Goal: Transaction & Acquisition: Register for event/course

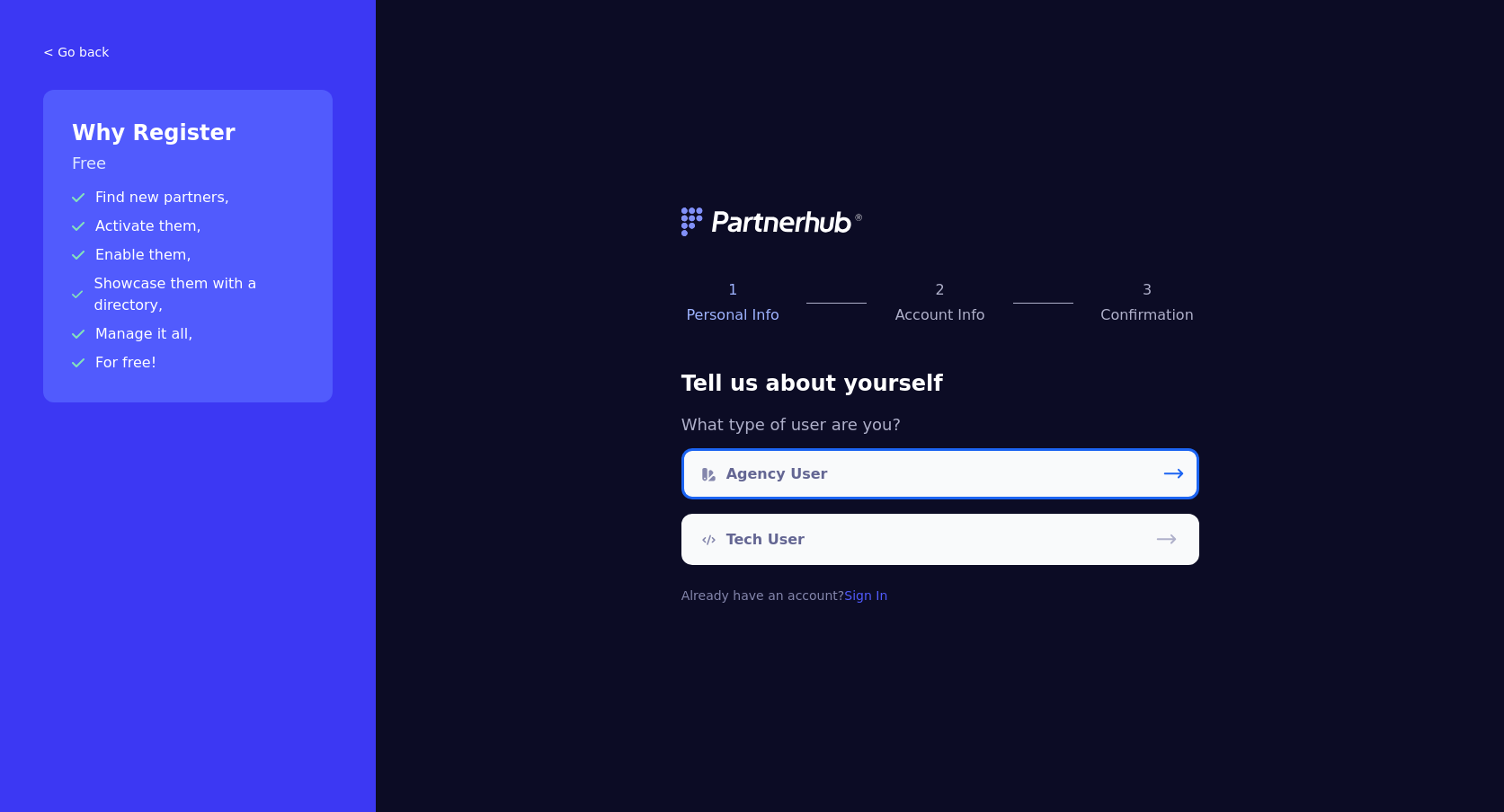
click at [809, 475] on p "Agency User" at bounding box center [777, 475] width 102 height 22
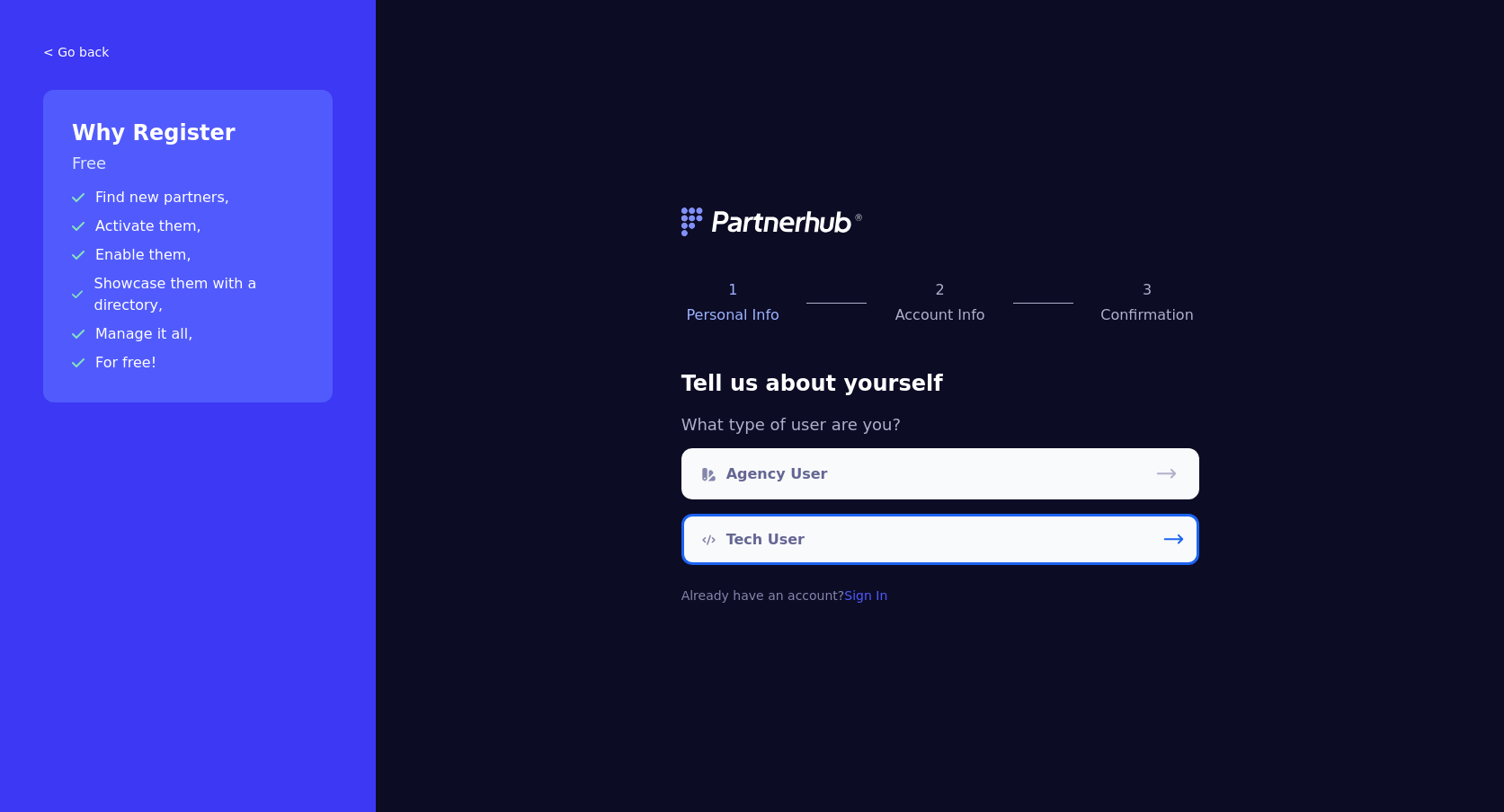
click at [870, 535] on link "Tech User" at bounding box center [940, 540] width 518 height 51
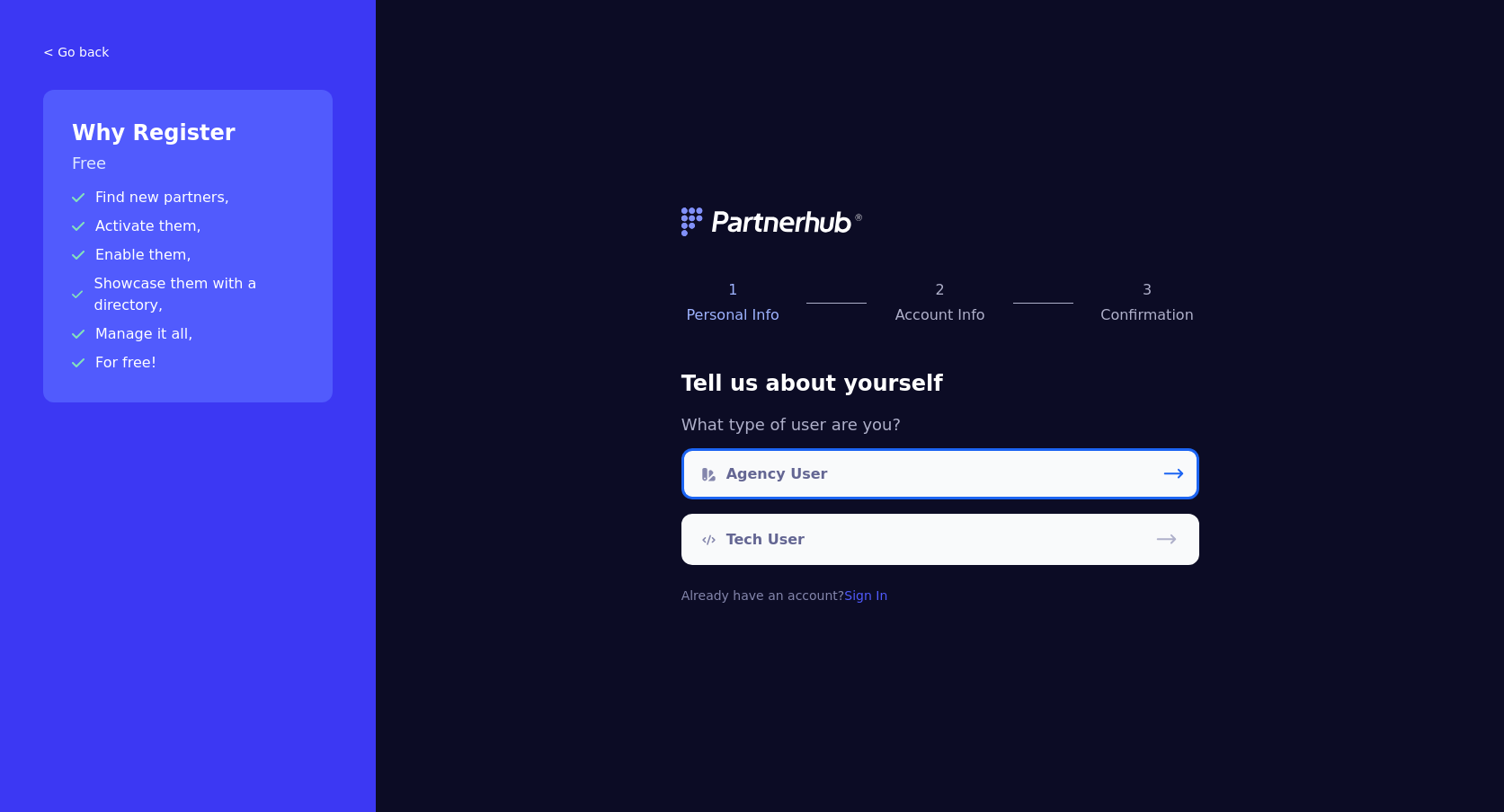
click at [772, 475] on p "Agency User" at bounding box center [777, 475] width 102 height 22
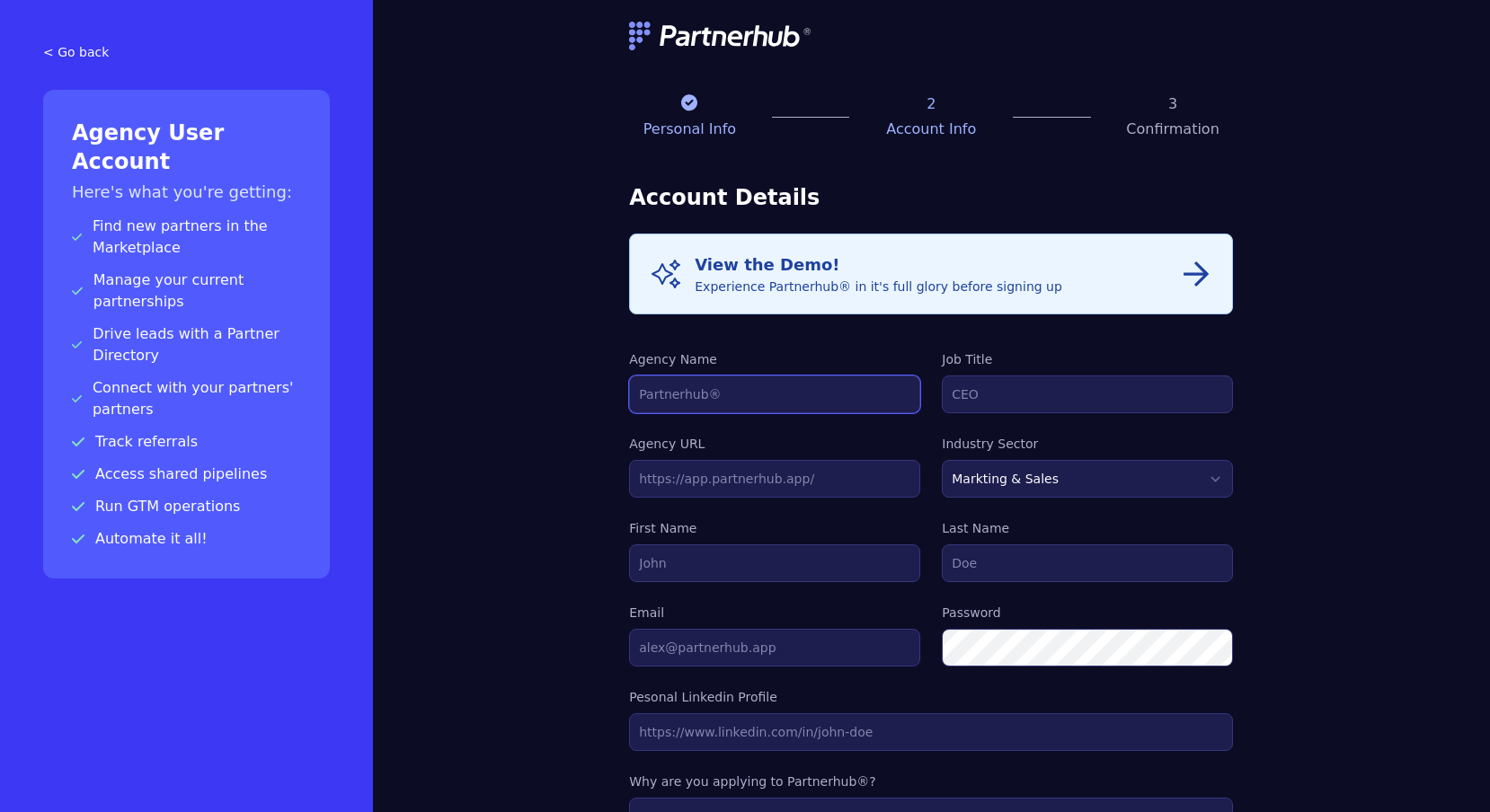
click at [771, 389] on input "Agency Name" at bounding box center [775, 394] width 291 height 37
click at [753, 399] on input "ROI PIPE LLC" at bounding box center [775, 394] width 291 height 37
type input "ROI PIPE"
type input "CEO"
type input "ROI PIPE LLC"
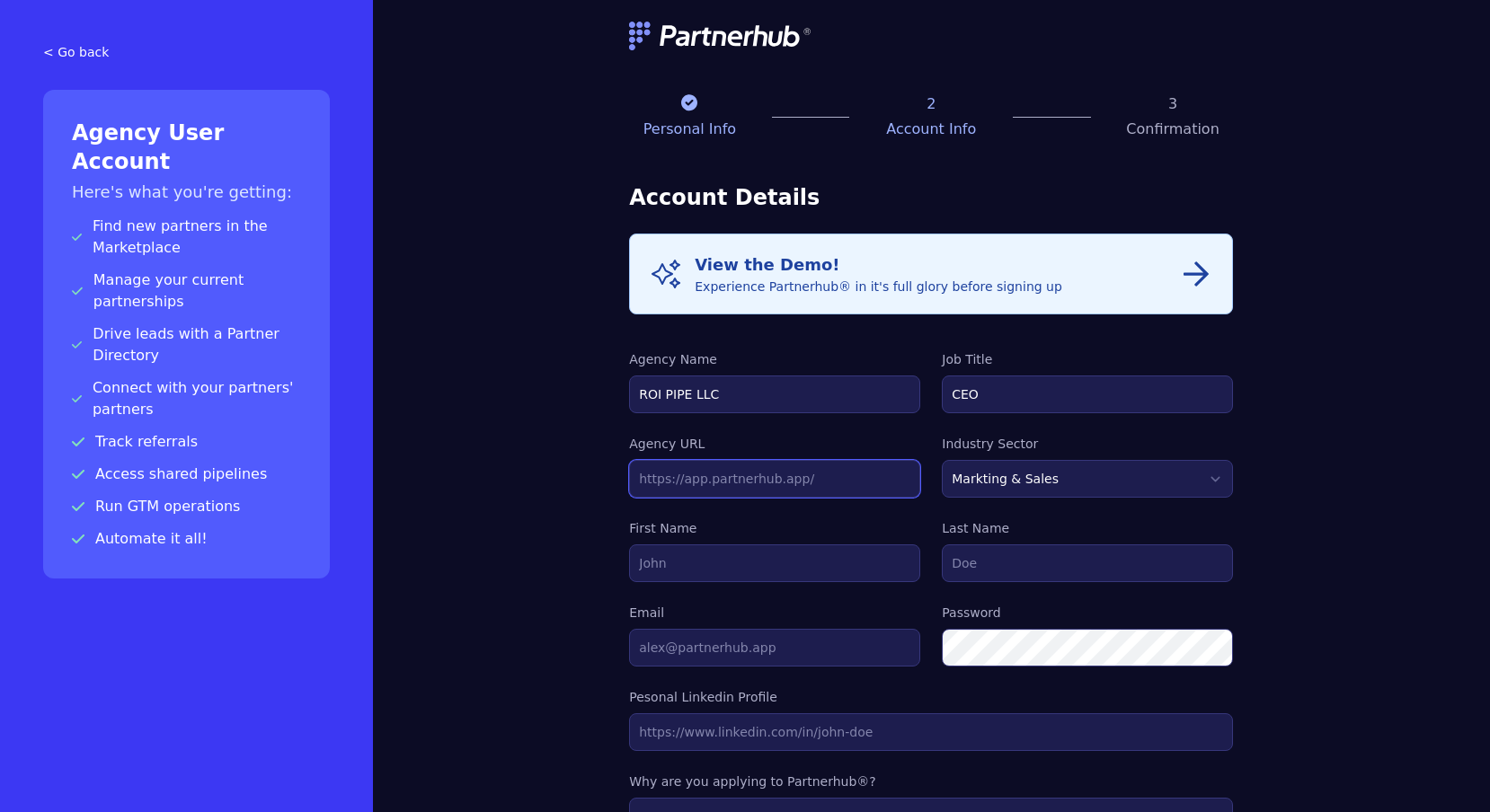
click at [681, 492] on input "text" at bounding box center [775, 478] width 291 height 37
type input "https://roipipe.com"
click at [942, 460] on select "Markting & Sales HR Finance Health Non-Profit Government Real Estate Blockchain…" at bounding box center [1088, 478] width 291 height 37
click at [706, 572] on input "First Name" at bounding box center [775, 563] width 291 height 37
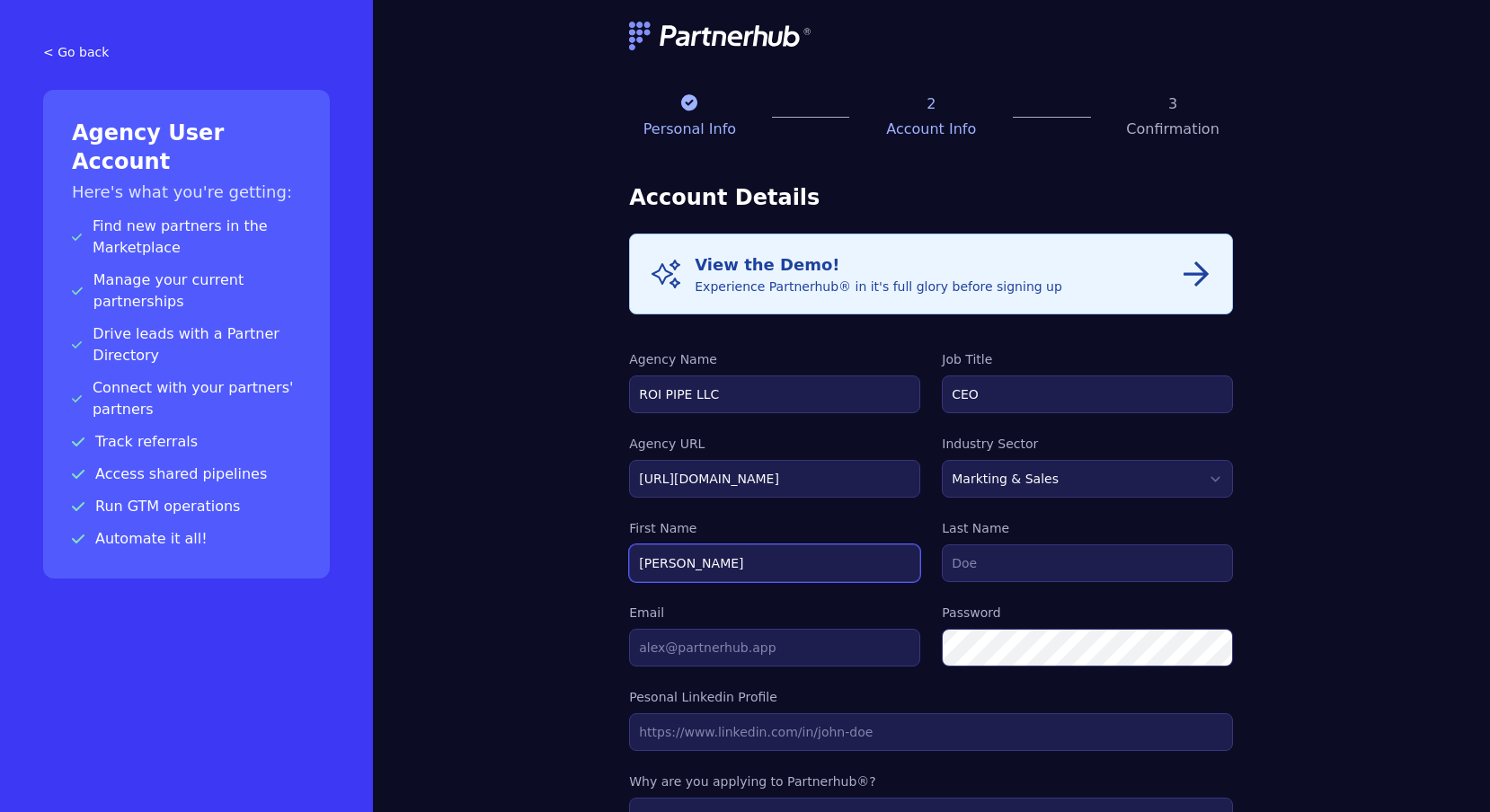
type input "ROnald"
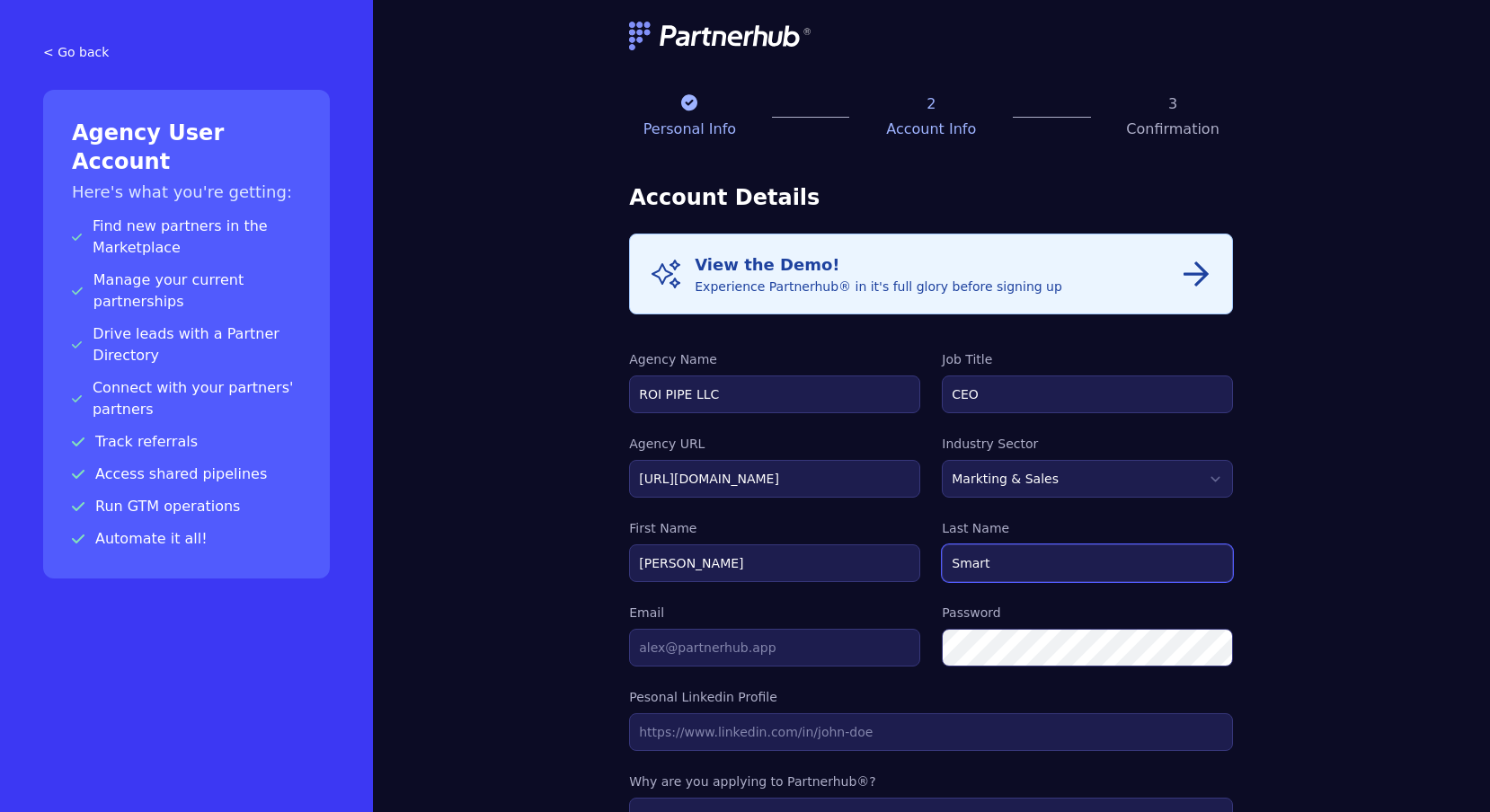
type input "Smart"
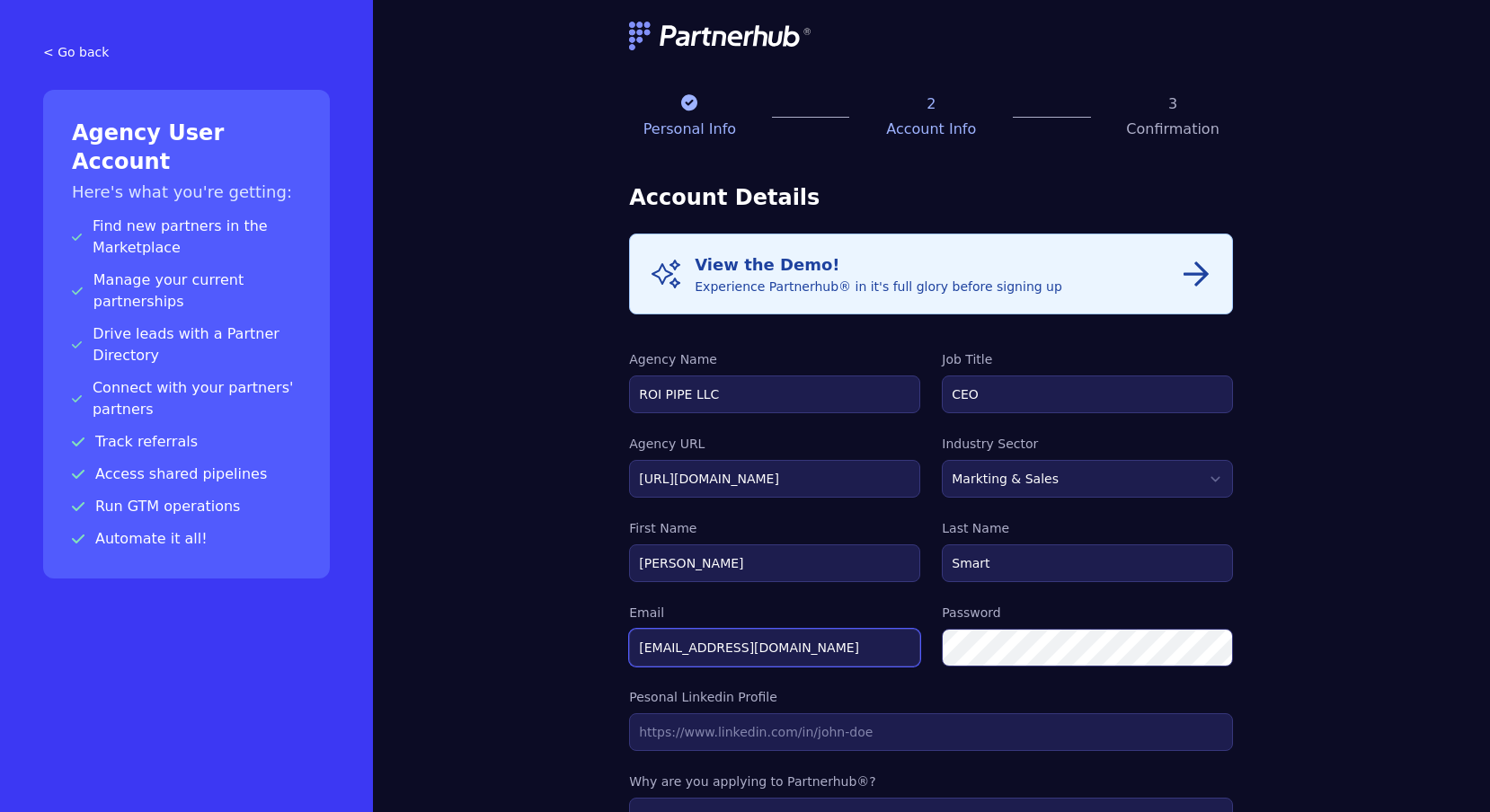
type input "[EMAIL_ADDRESS][DOMAIN_NAME]"
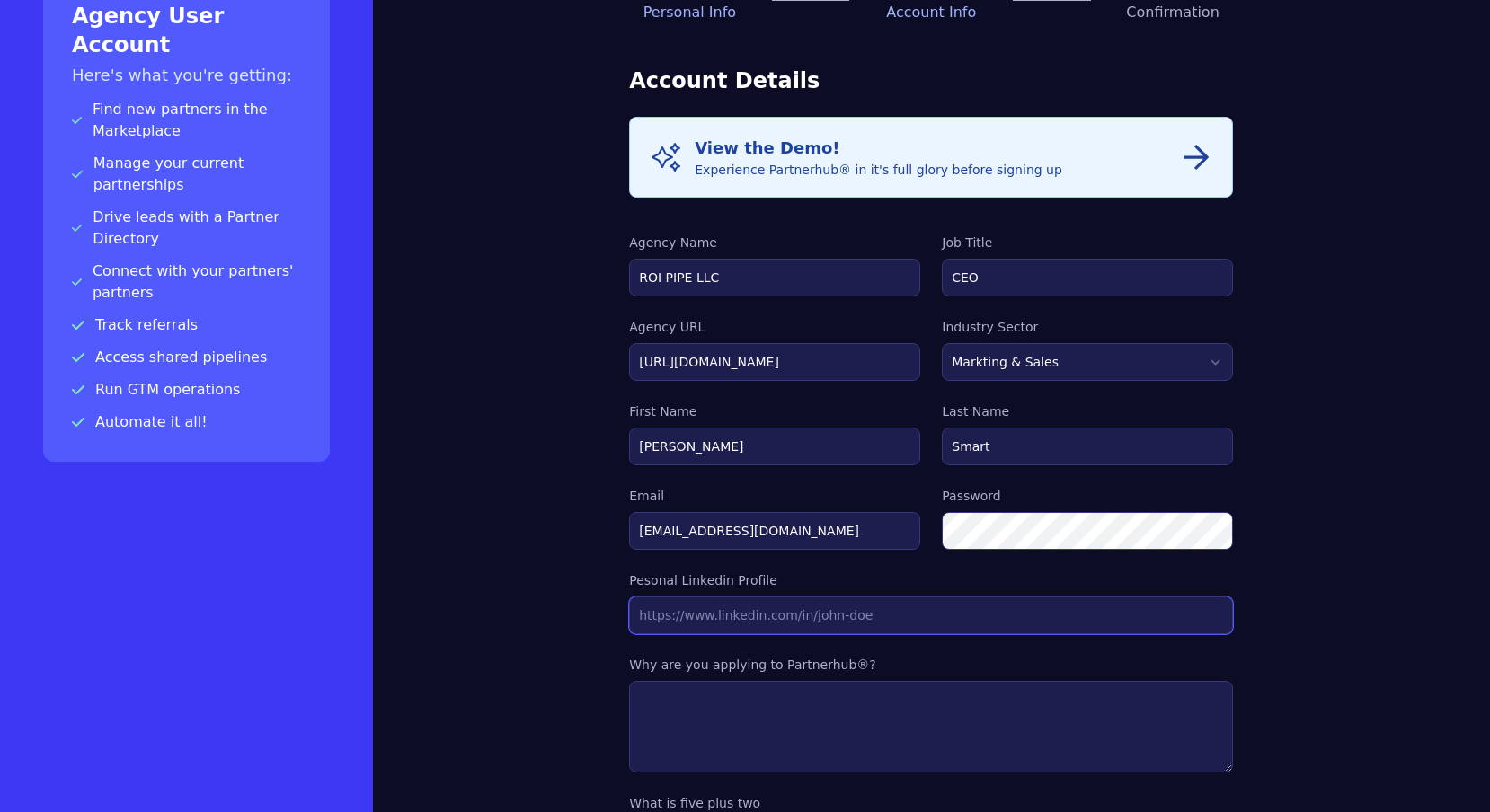
scroll to position [124, 0]
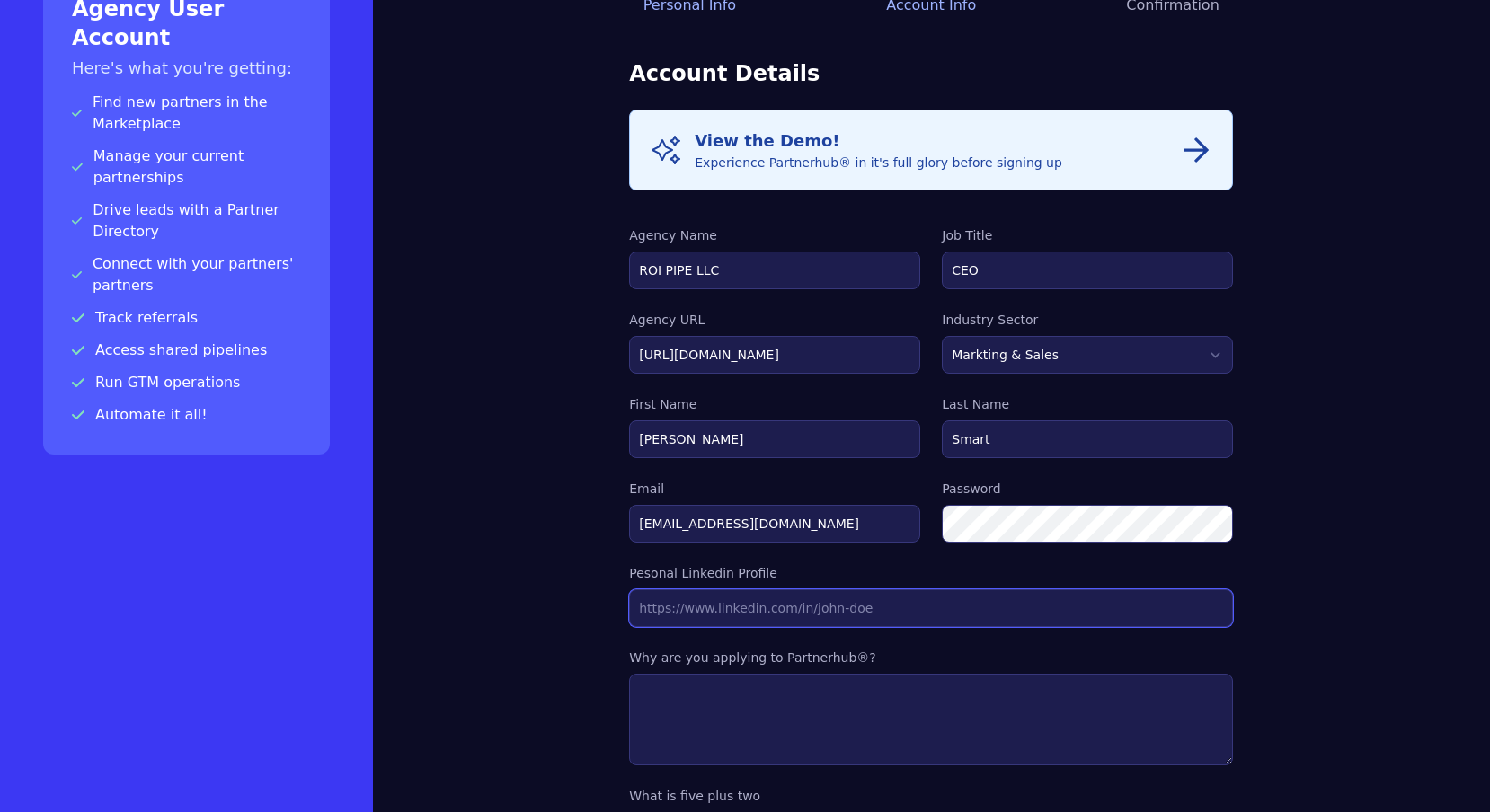
click at [812, 613] on input "Agency URL" at bounding box center [931, 608] width 604 height 37
paste input "https://www.linkedin.com/in/ronsmart1/"
type input "https://www.linkedin.com/in/ronsmart1/"
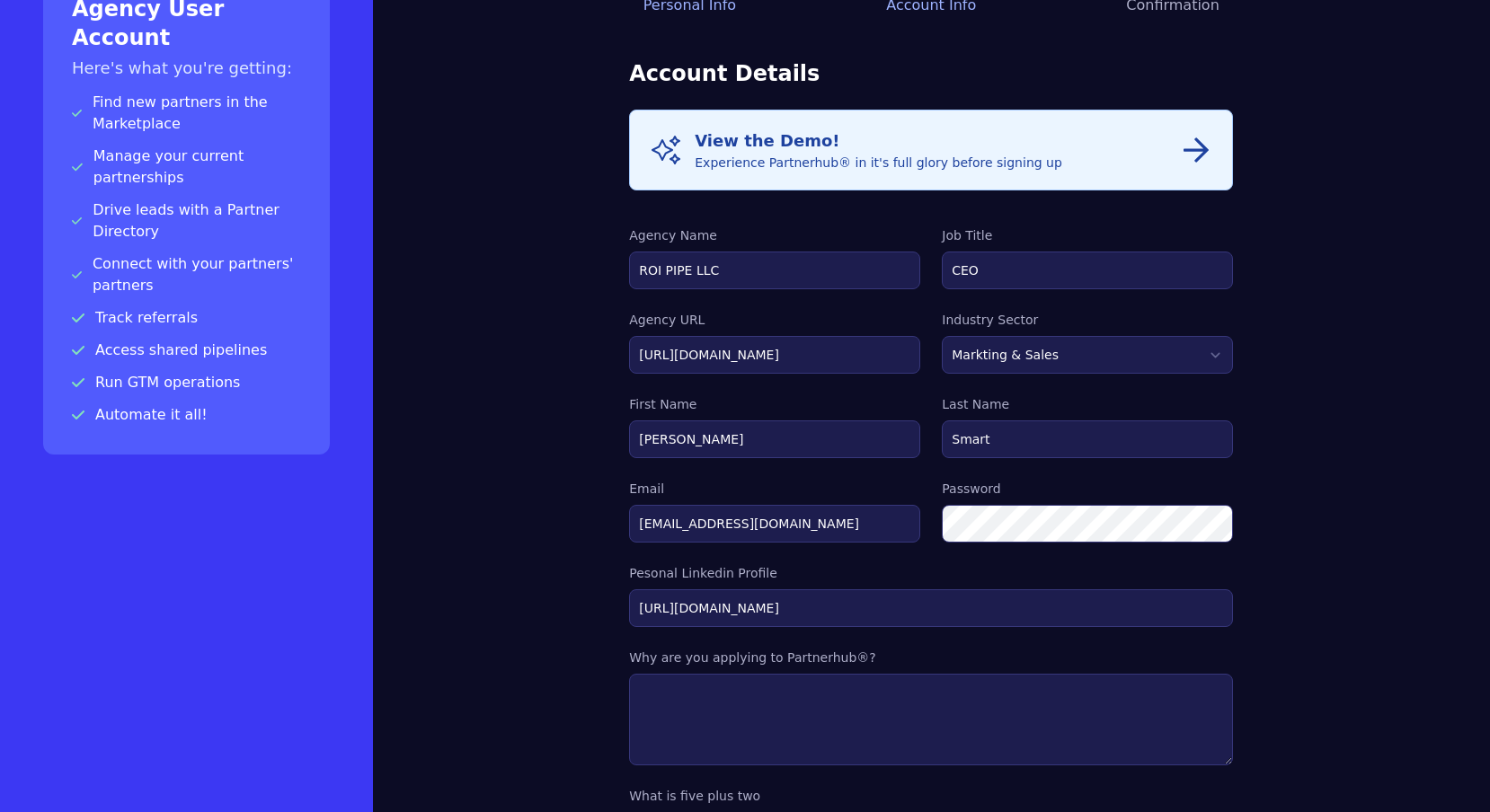
click at [507, 673] on div "Personal Info 2 Account Info 3 Confirmation Account Details Info View the Demo!…" at bounding box center [932, 472] width 1119 height 1193
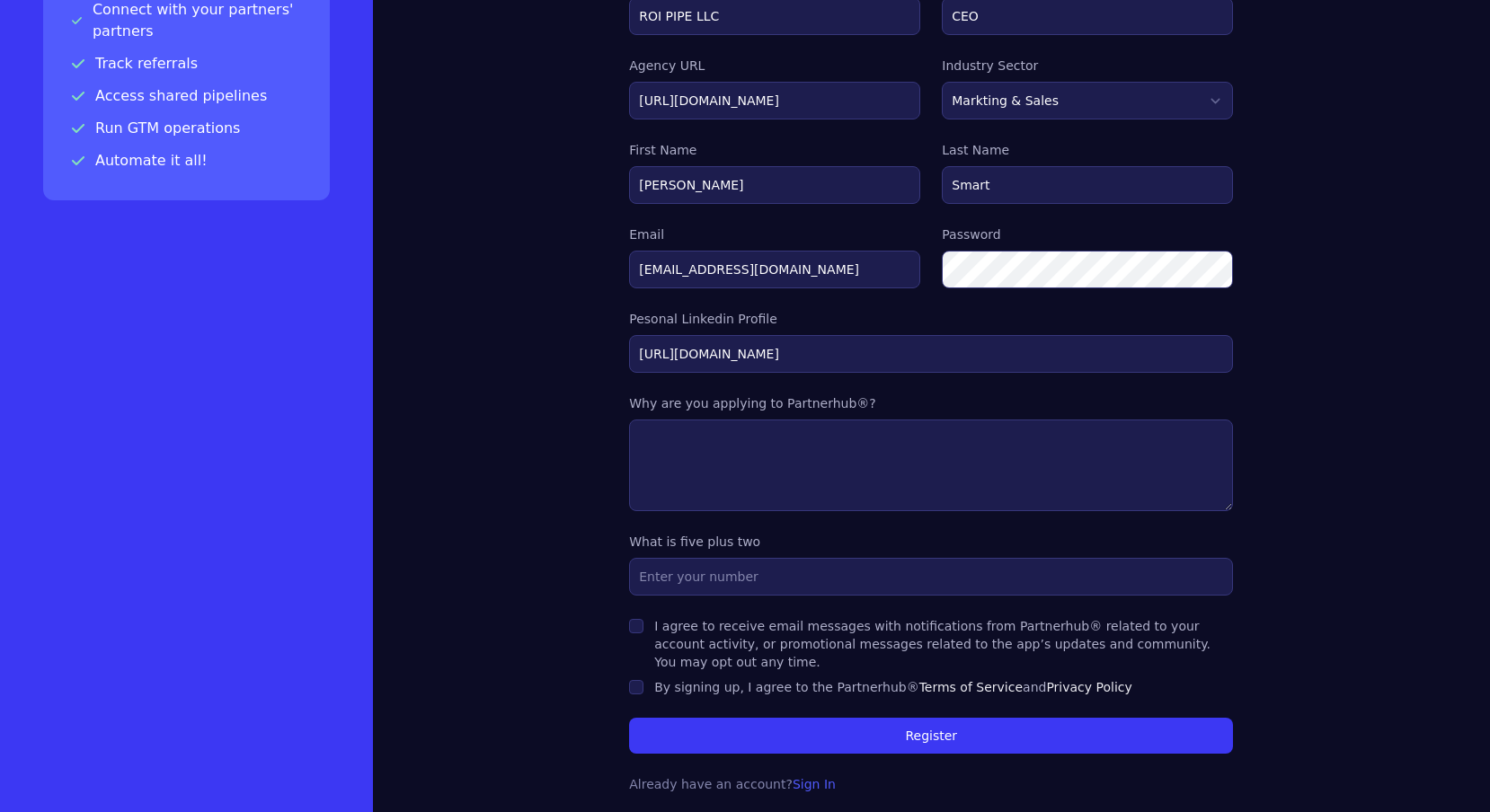
scroll to position [381, 0]
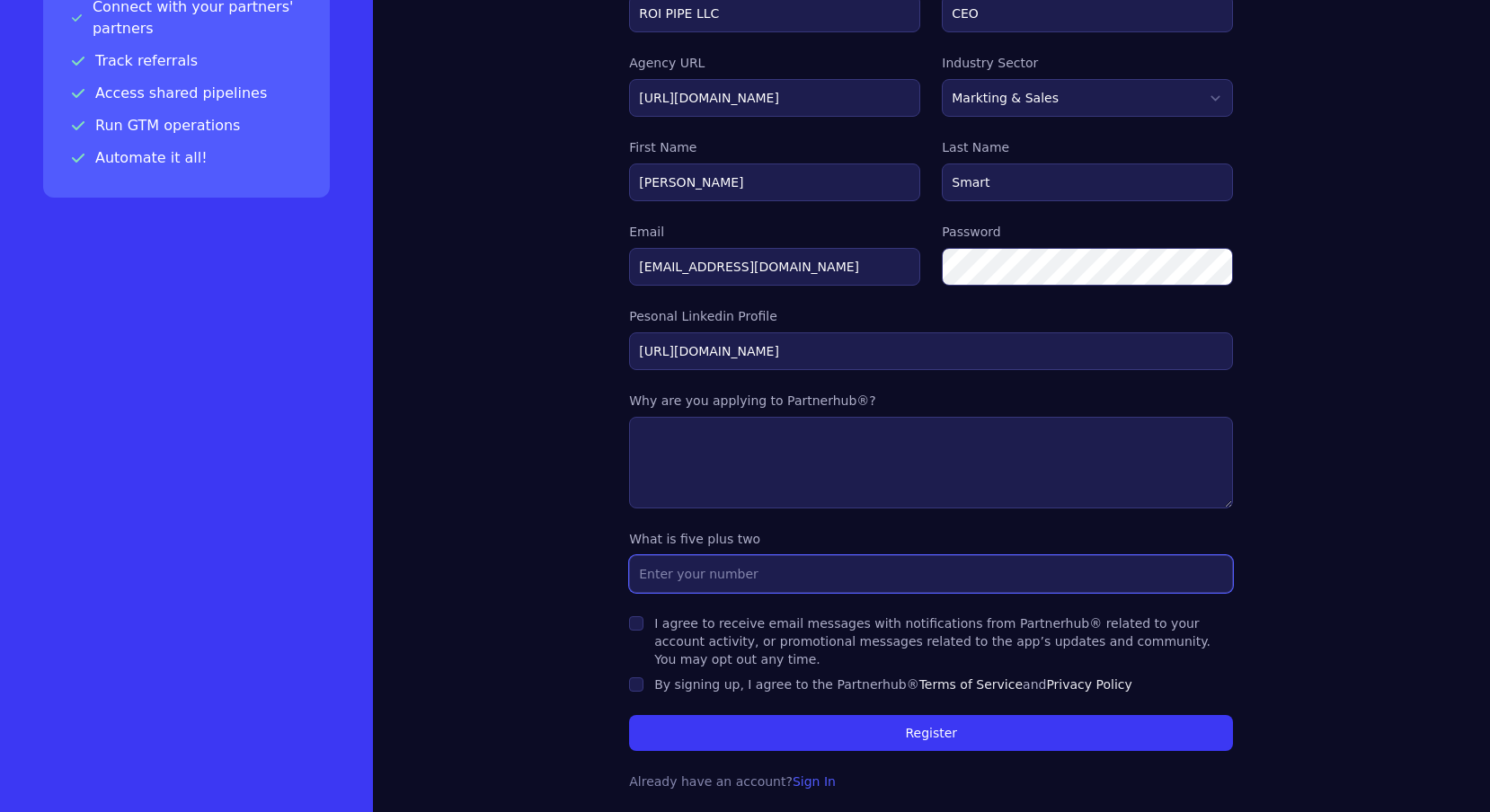
click at [708, 578] on input "text" at bounding box center [931, 573] width 604 height 37
type input "7"
click at [556, 456] on div "Personal Info 2 Account Info 3 Confirmation Account Details Info View the Demo!…" at bounding box center [932, 215] width 1119 height 1193
click at [642, 628] on input "I agree to receive email messages with notifications from Partnerhub® related t…" at bounding box center [637, 624] width 15 height 15
checkbox input "true"
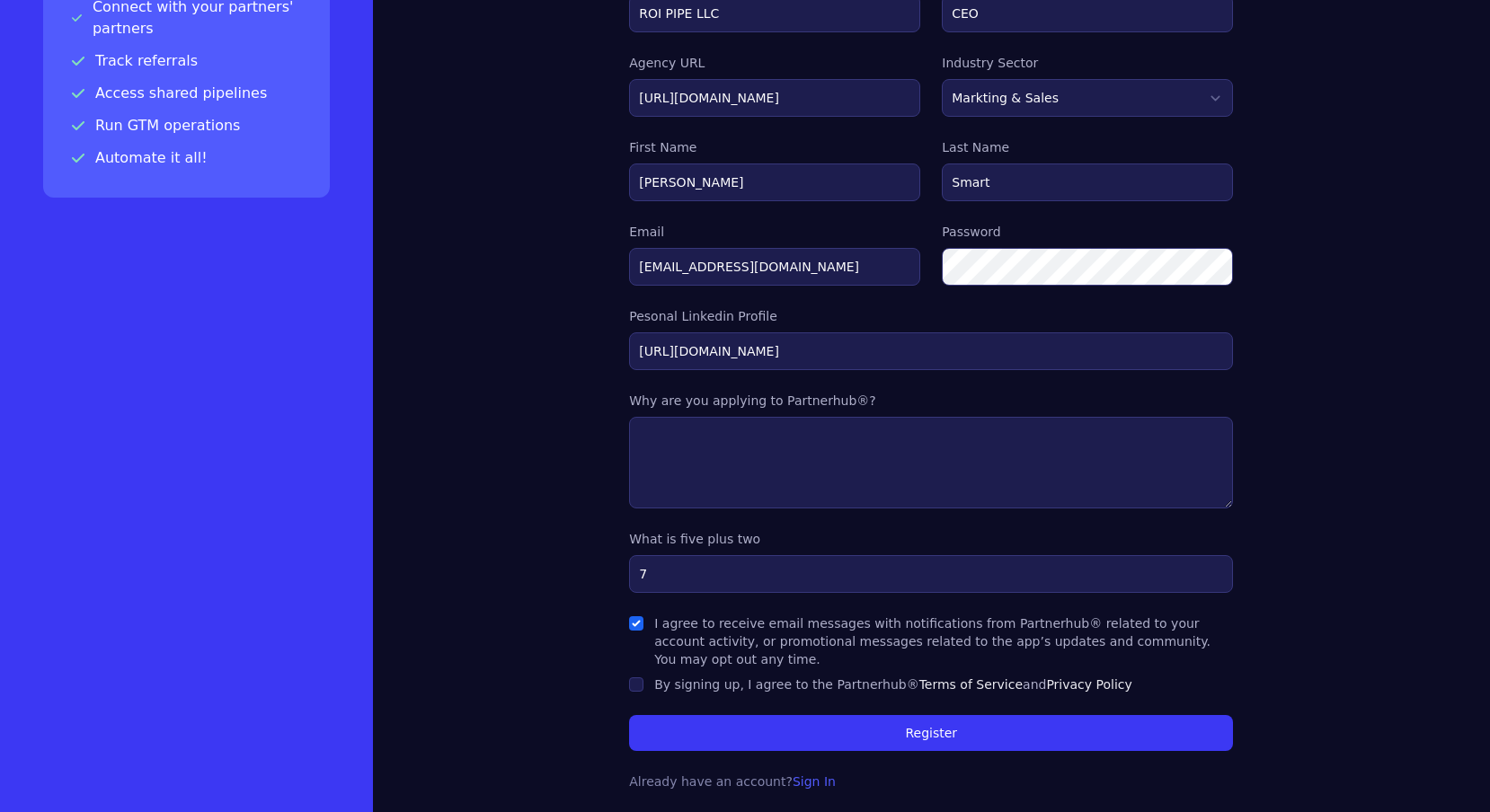
click at [648, 687] on div "By signing up, I agree to the Partnerhub® Terms of Service and Privacy Policy" at bounding box center [931, 685] width 604 height 18
click at [644, 688] on div "By signing up, I agree to the Partnerhub® Terms of Service and Privacy Policy" at bounding box center [931, 685] width 604 height 18
click at [634, 688] on input "By signing up, I agree to the Partnerhub® Terms of Service and Privacy Policy" at bounding box center [637, 685] width 15 height 15
checkbox input "true"
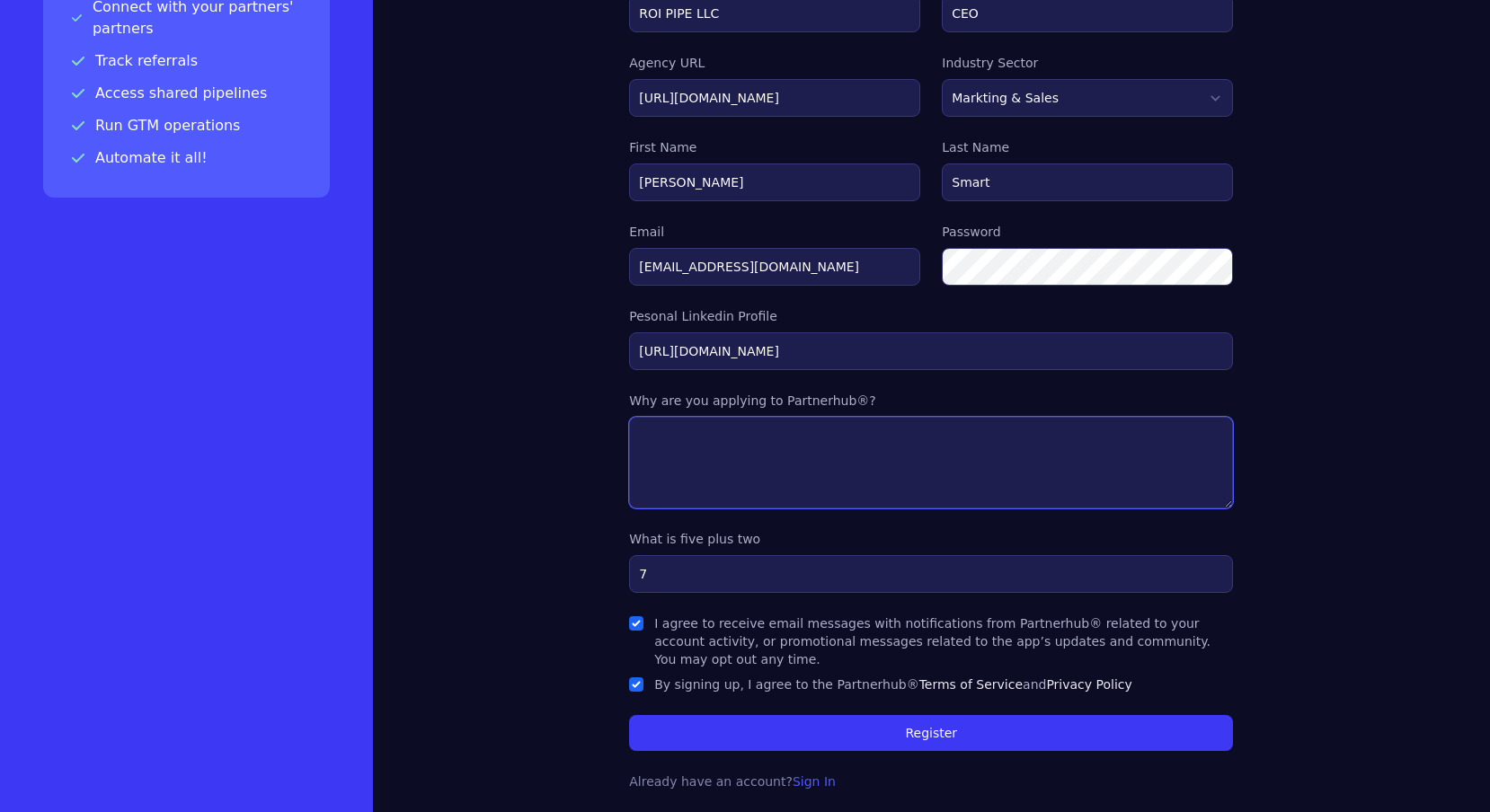
click at [721, 464] on textarea at bounding box center [931, 463] width 604 height 91
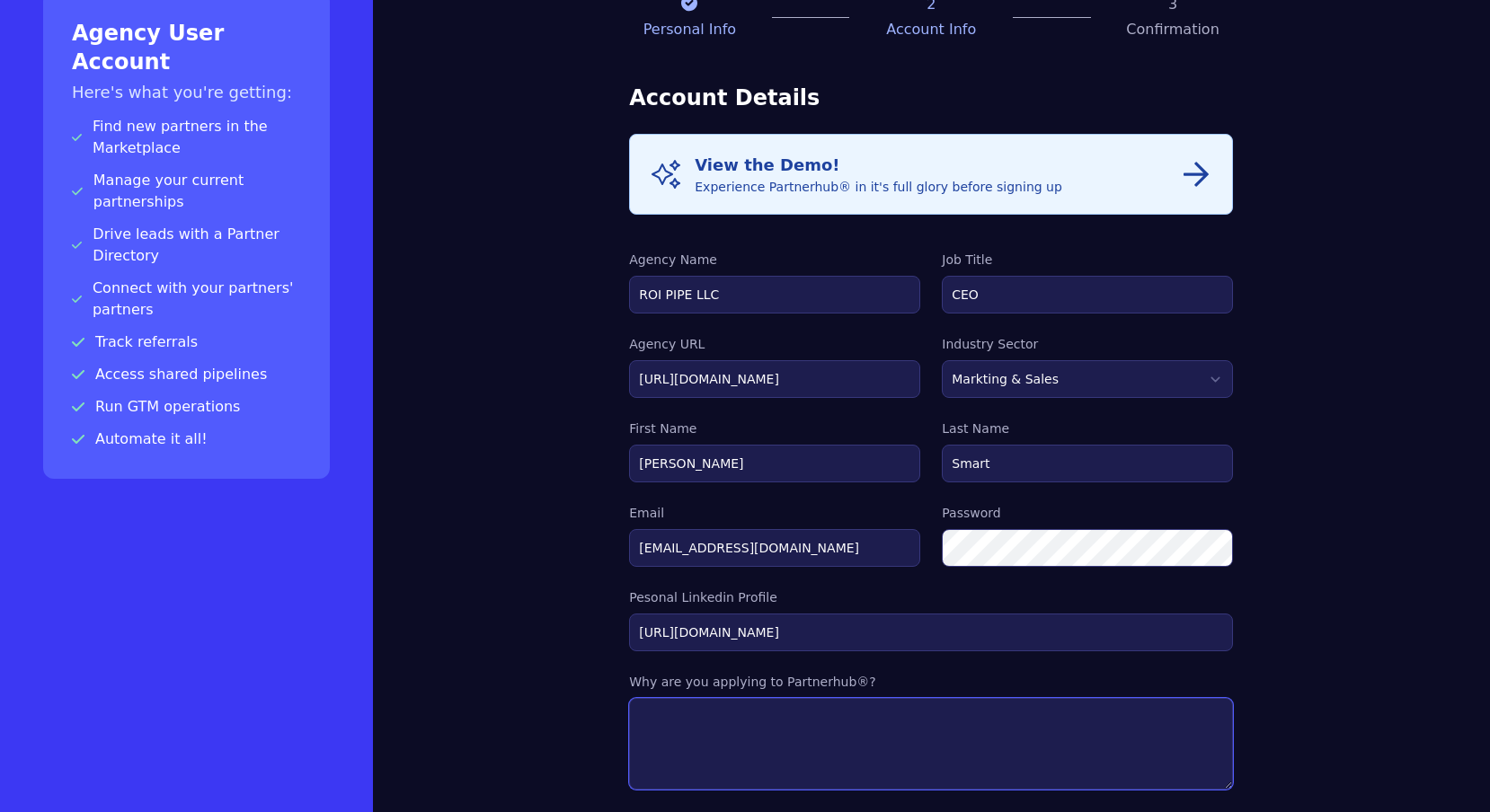
scroll to position [104, 0]
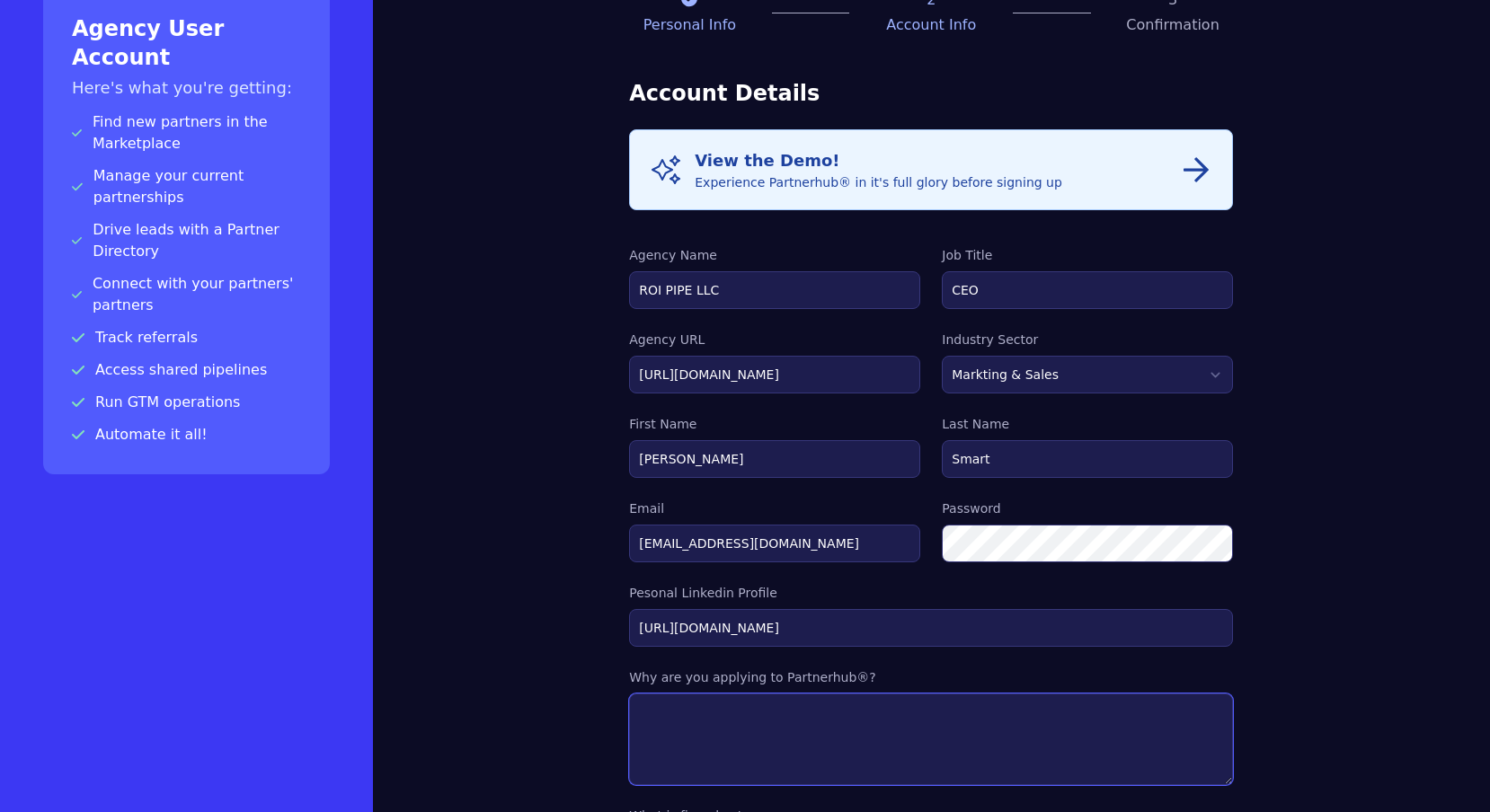
click at [741, 739] on textarea at bounding box center [931, 740] width 604 height 91
paste textarea "ROI Pipe specializes in performance marketing — building, managing, and scaling…"
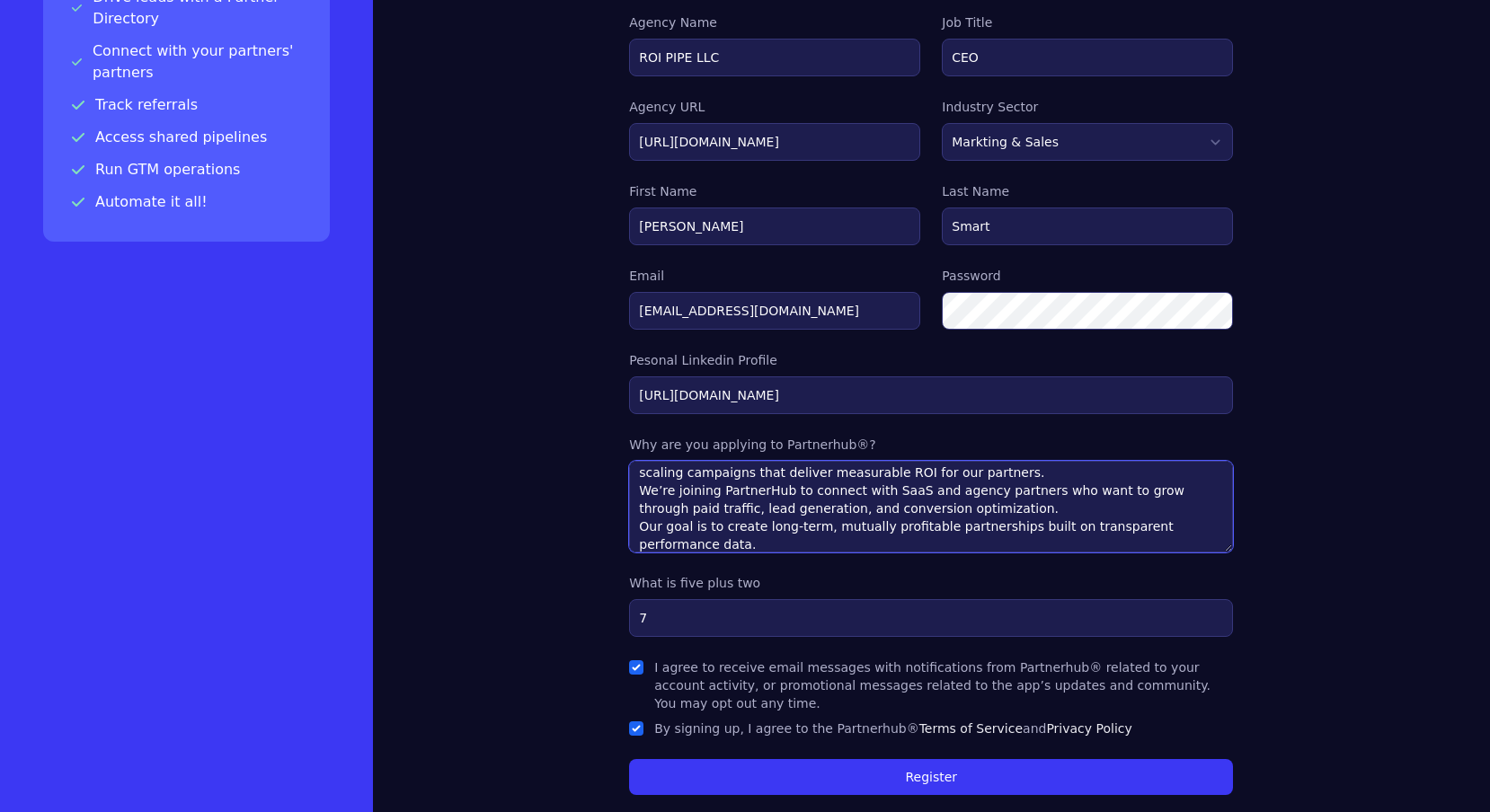
scroll to position [381, 0]
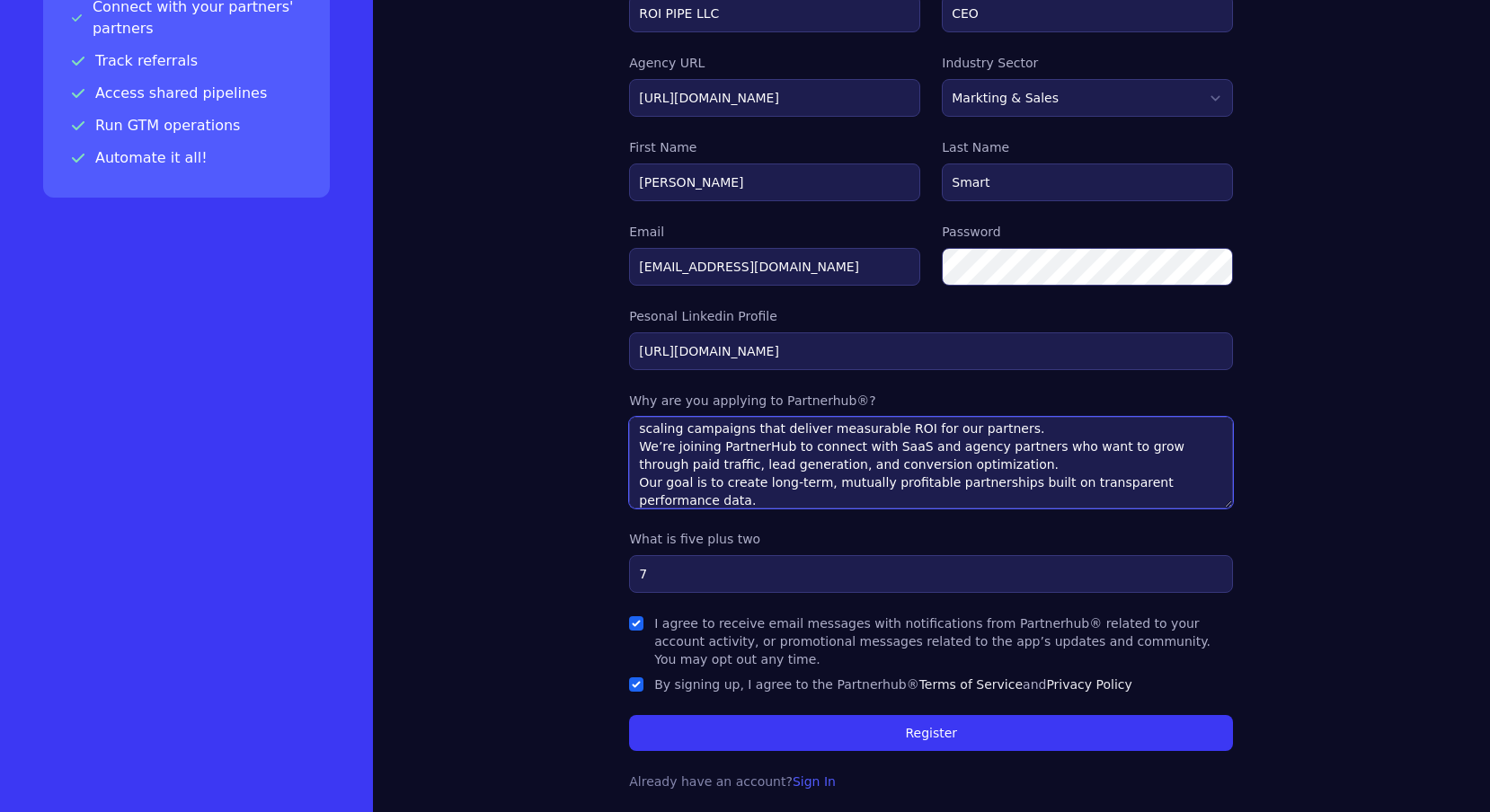
type textarea "ROI Pipe specializes in performance marketing — building, managing, and scaling…"
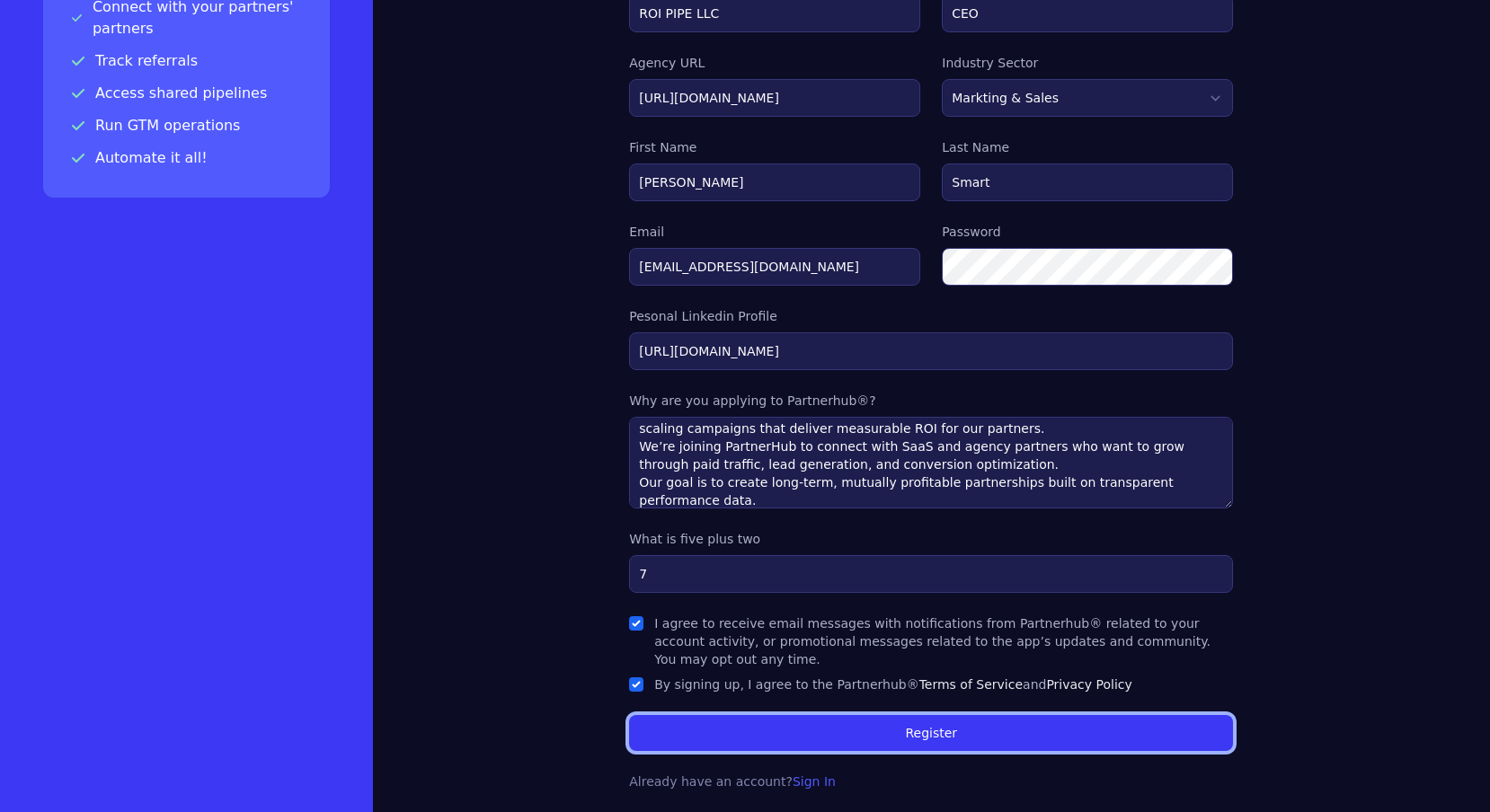
click at [841, 731] on button "Register" at bounding box center [931, 732] width 604 height 36
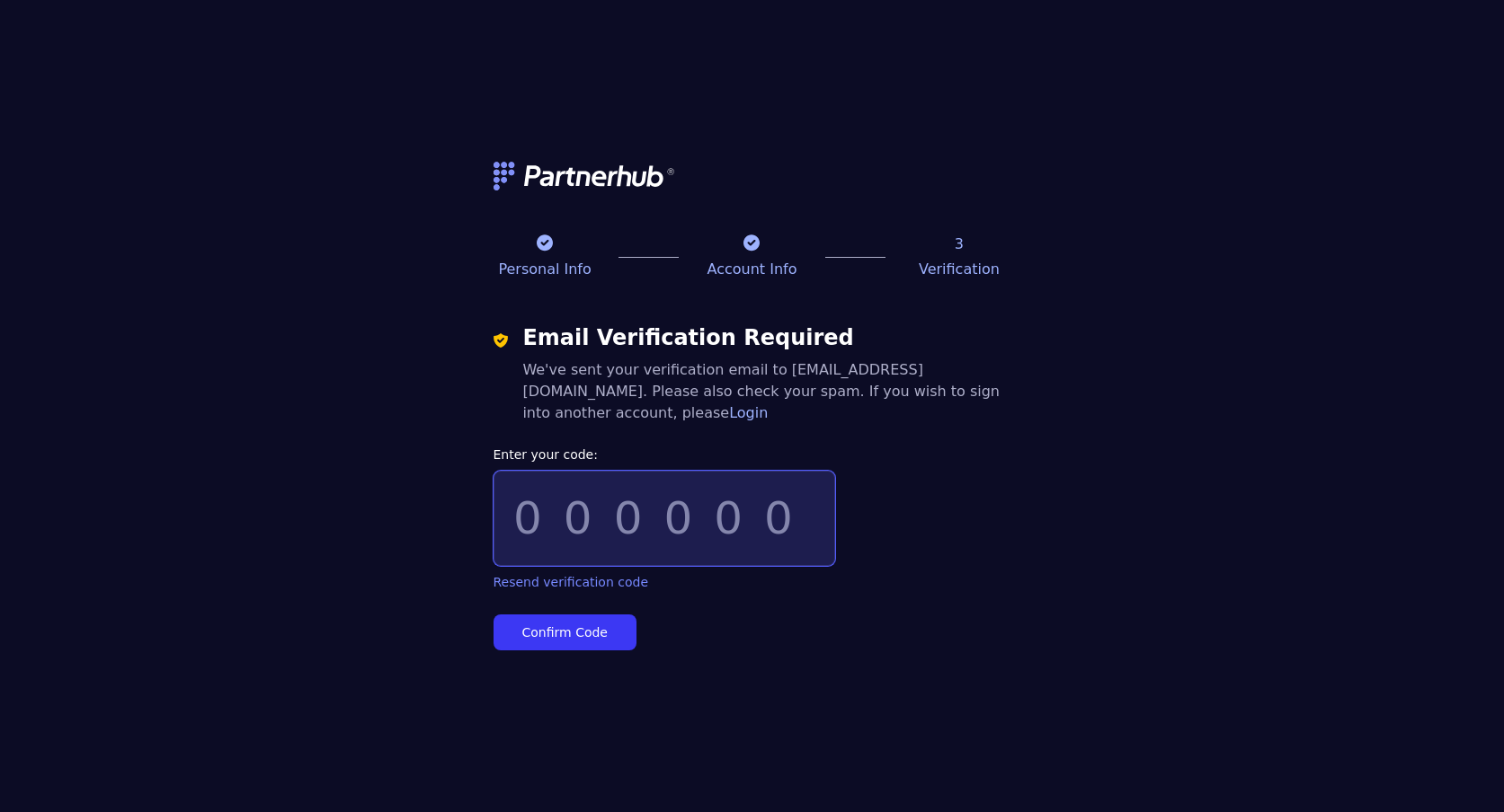
click at [525, 506] on input "Enter your code:" at bounding box center [664, 518] width 341 height 95
paste input "073444"
type input "073444"
click at [586, 622] on button "Confirm Code" at bounding box center [565, 632] width 143 height 36
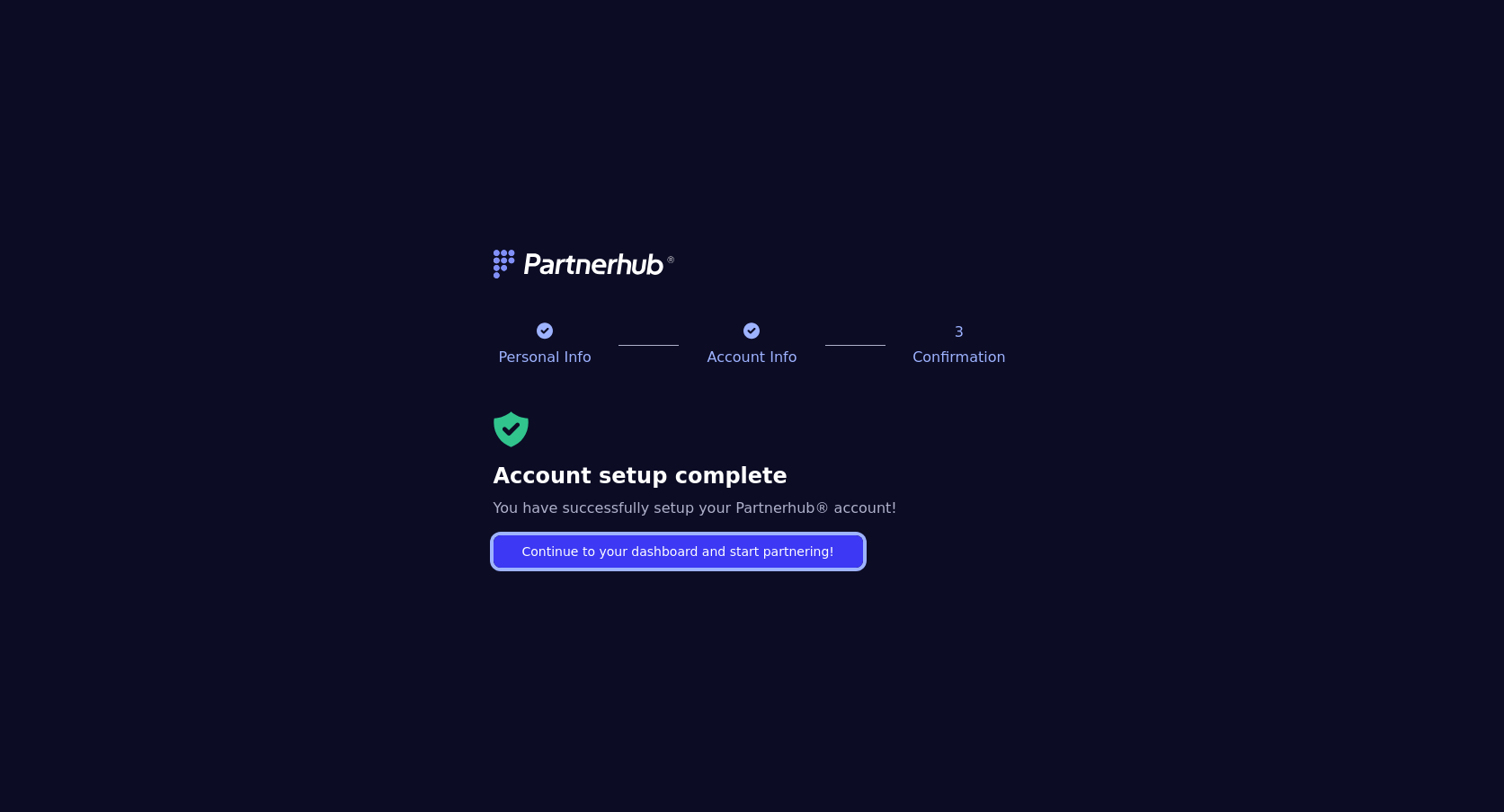
click at [659, 551] on link "Continue to your dashboard and start partnering!" at bounding box center [679, 551] width 370 height 32
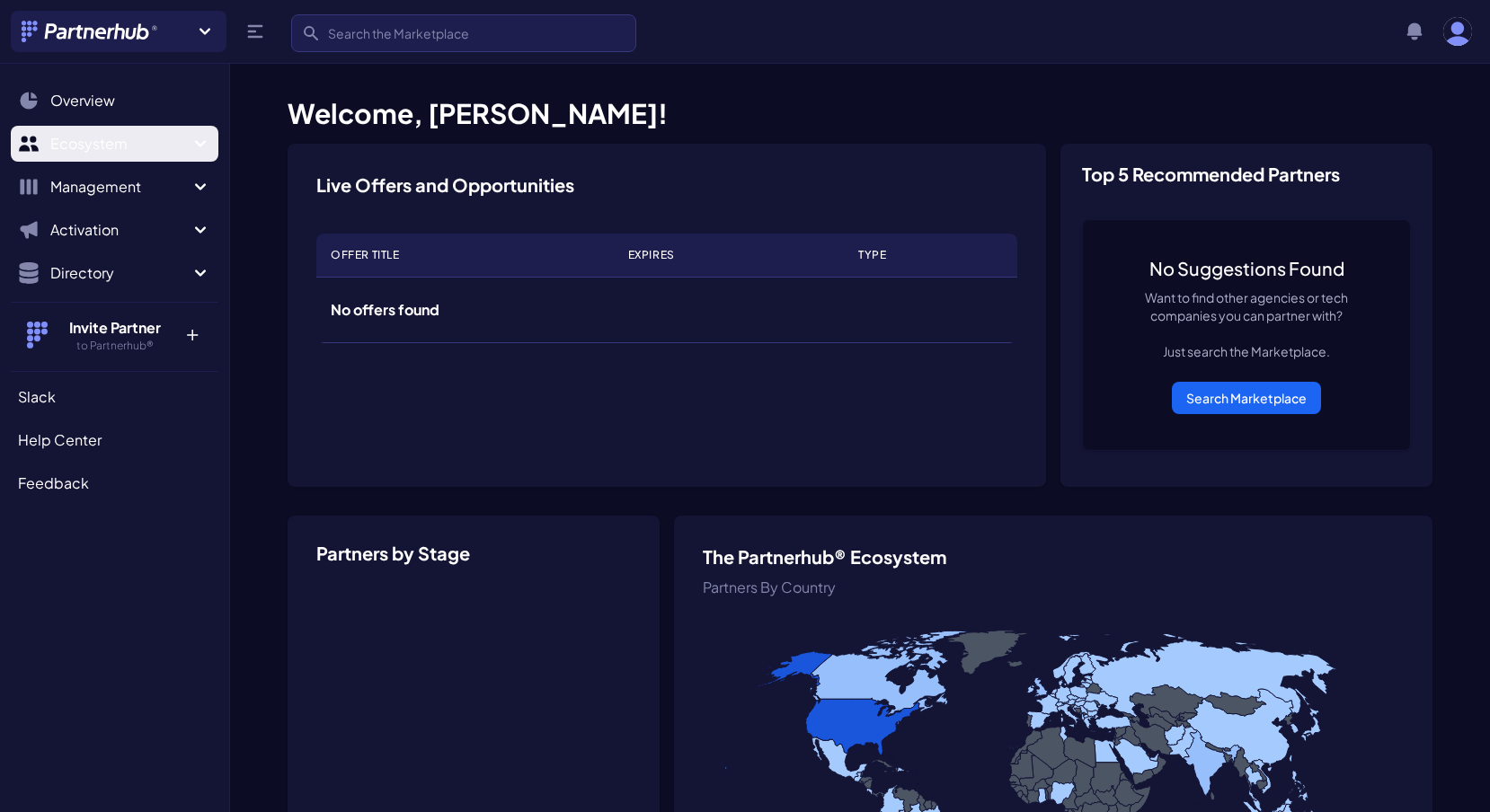
click at [91, 151] on span "Ecosystem" at bounding box center [120, 144] width 139 height 22
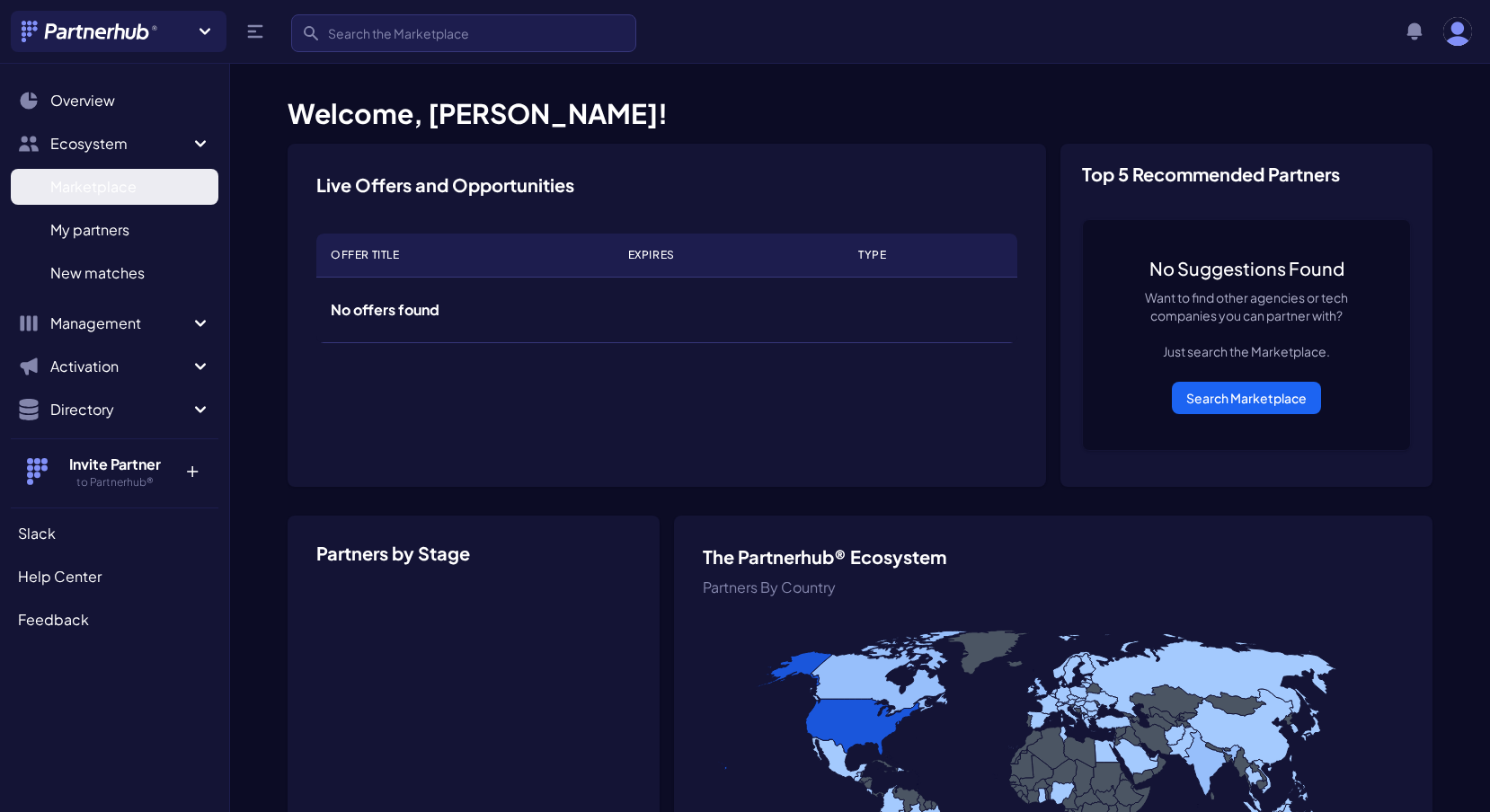
click at [97, 193] on span "Marketplace" at bounding box center [93, 187] width 86 height 22
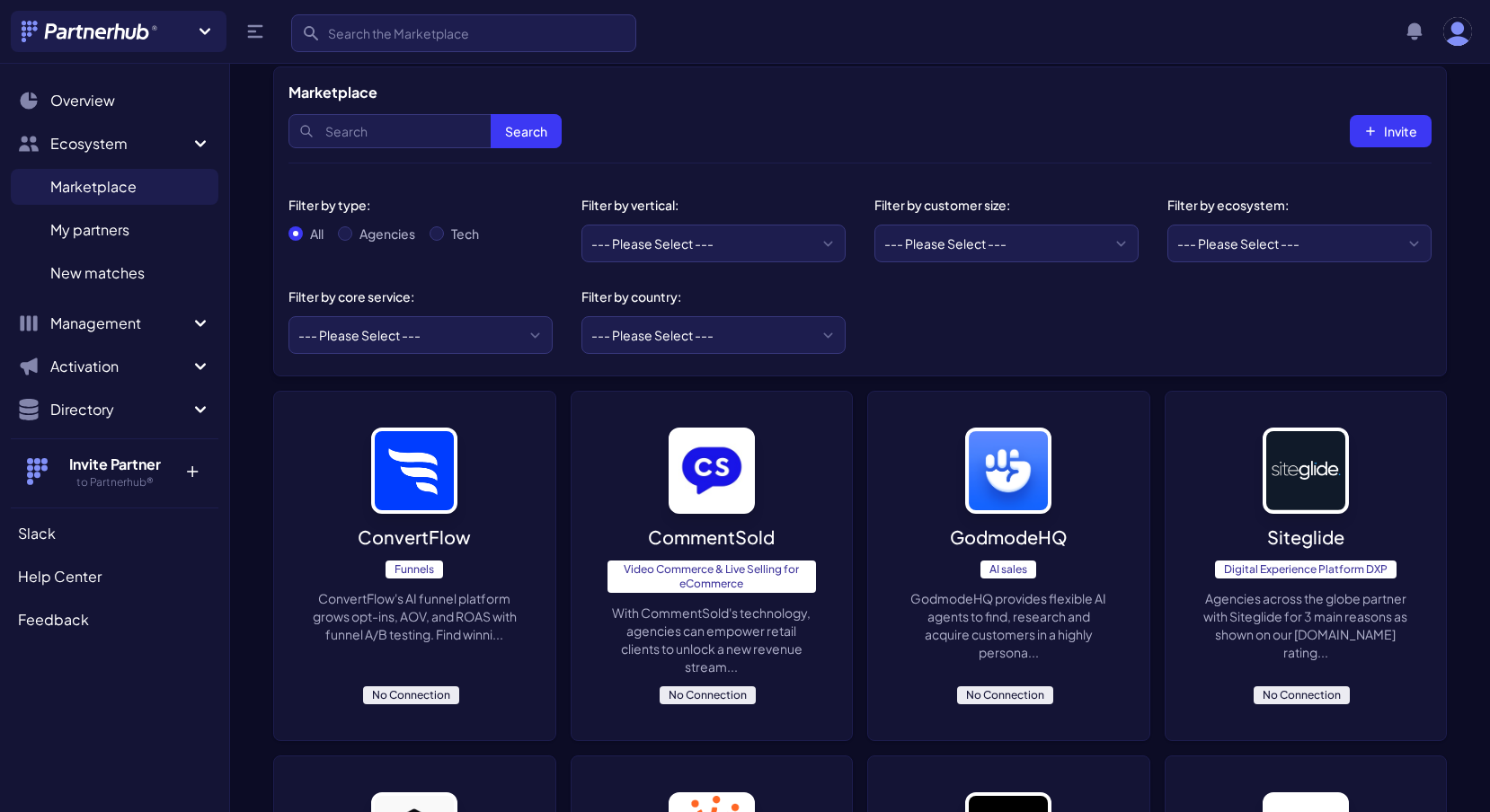
scroll to position [16, 0]
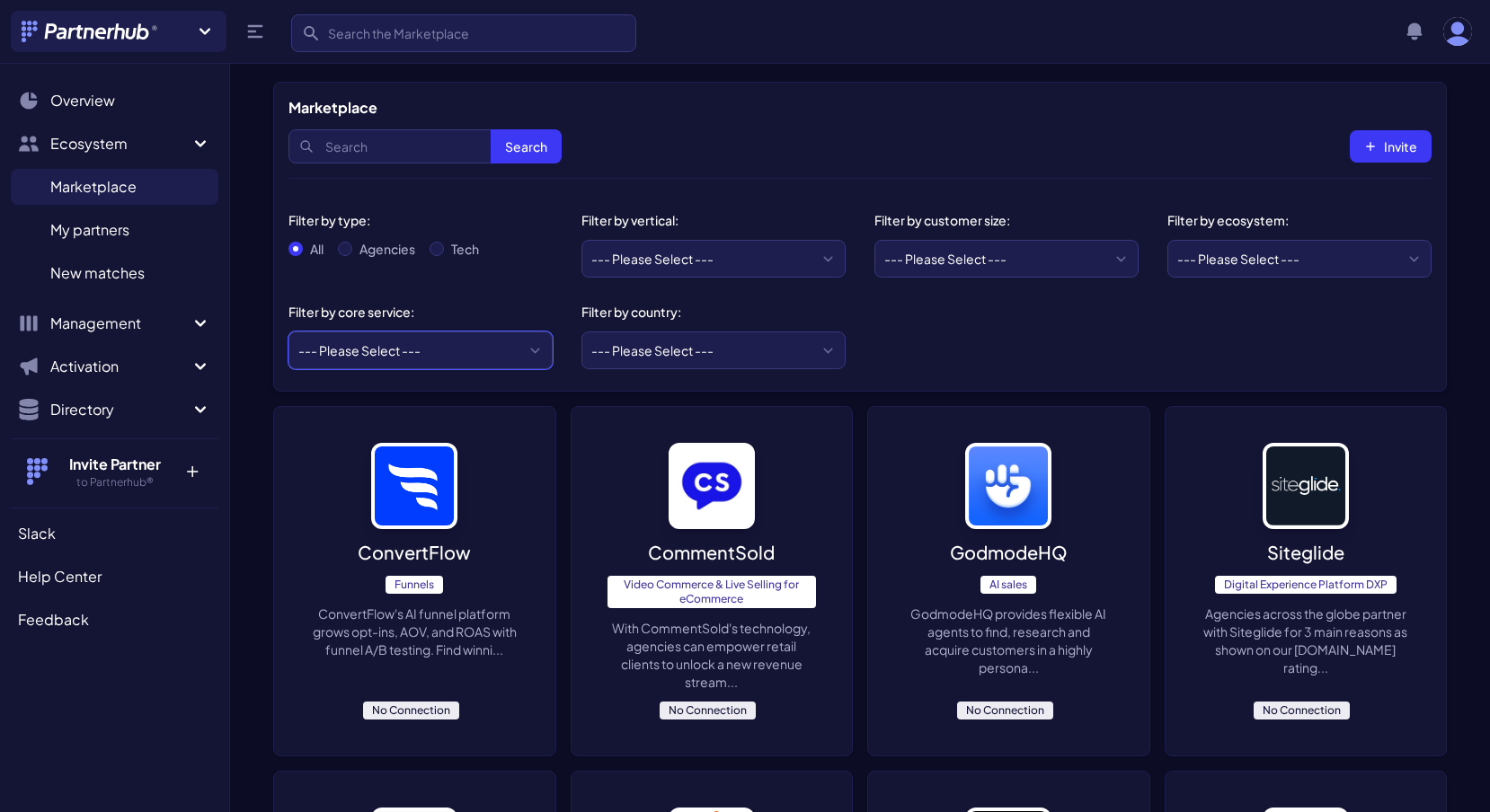
click at [450, 348] on select "--- Please Select --- ABM API Integration Support Business Process Consulting C…" at bounding box center [420, 350] width 264 height 37
select select "Copywriting"
click at [288, 332] on select "--- Please Select --- ABM API Integration Support Business Process Consulting C…" at bounding box center [420, 350] width 264 height 37
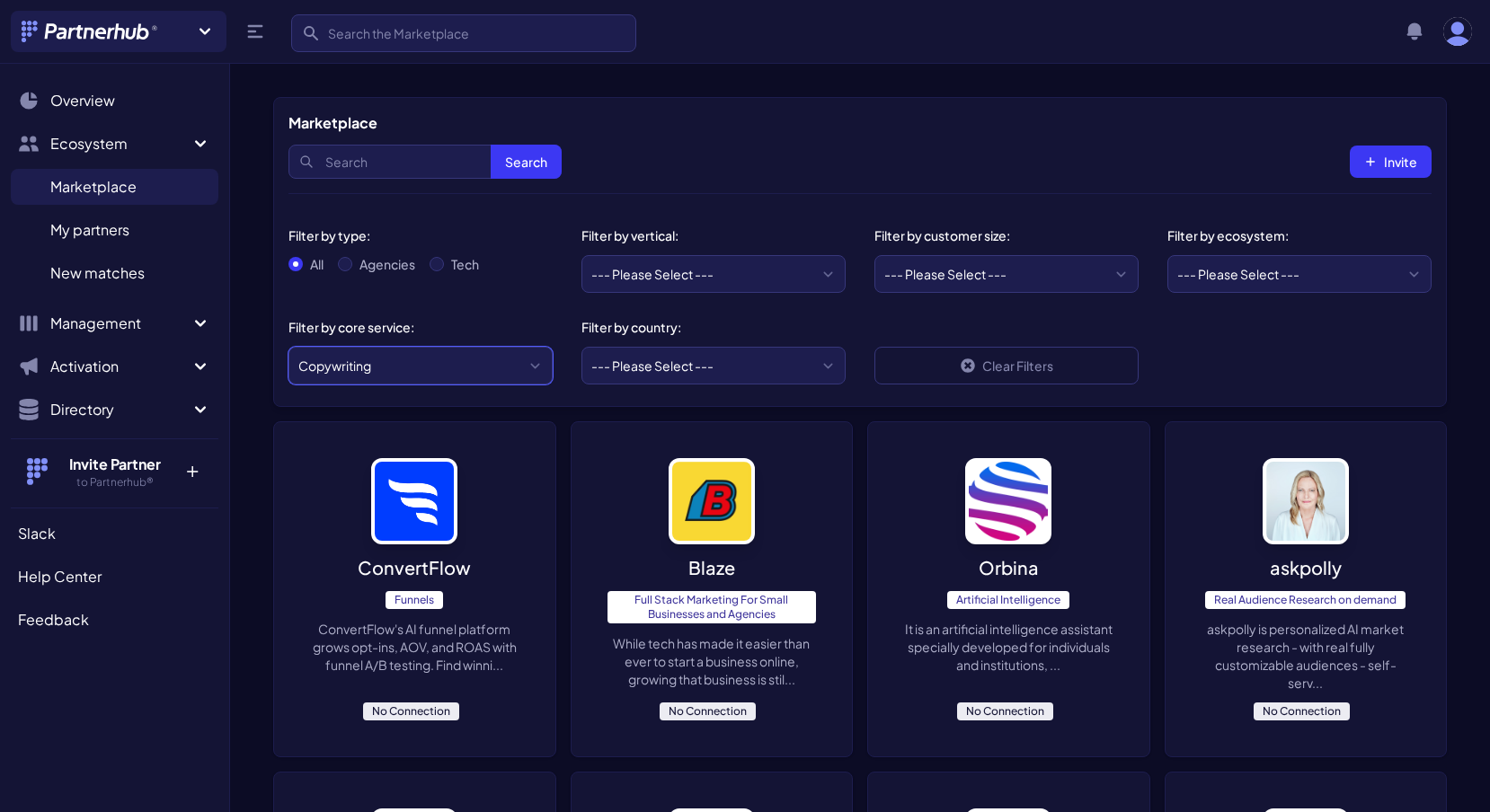
click at [393, 363] on select "--- Please Select --- ABM API Integration Support Business Process Consulting C…" at bounding box center [420, 365] width 264 height 37
select select "Media Planning & Buying"
click at [288, 347] on select "--- Please Select --- ABM API Integration Support Business Process Consulting C…" at bounding box center [420, 365] width 264 height 37
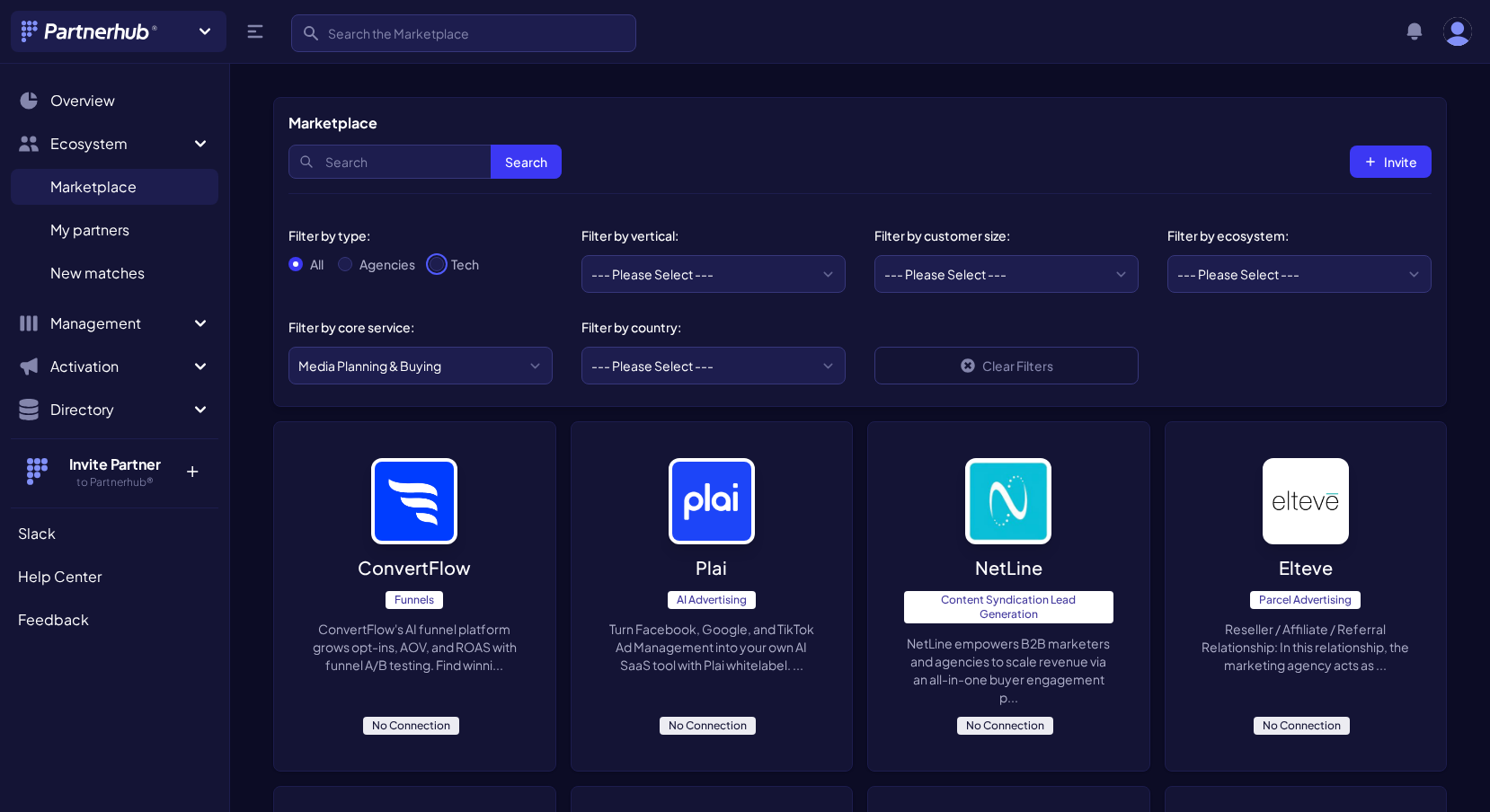
click at [441, 269] on input "Tech" at bounding box center [437, 264] width 15 height 15
radio input "true"
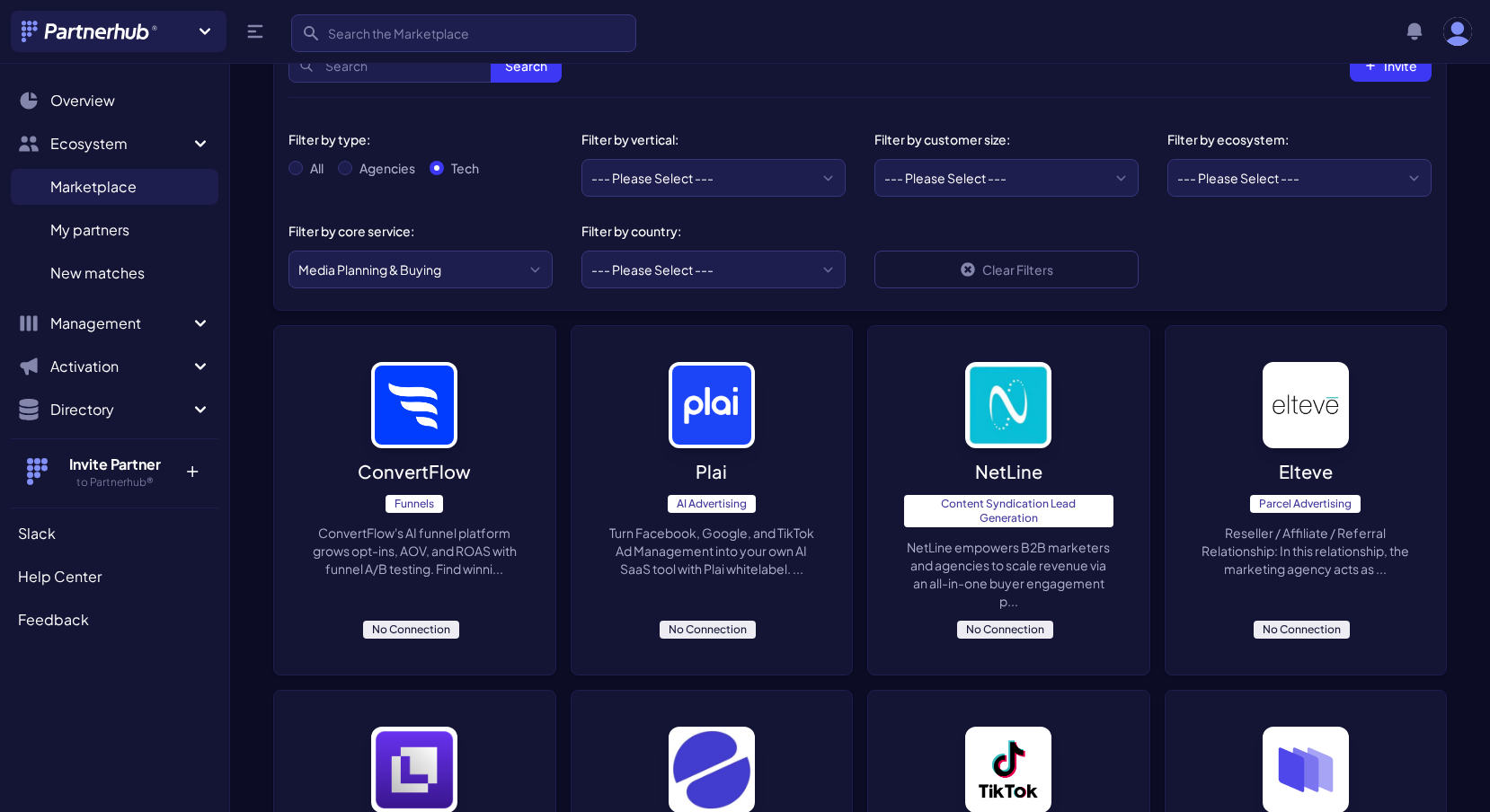
scroll to position [105, 0]
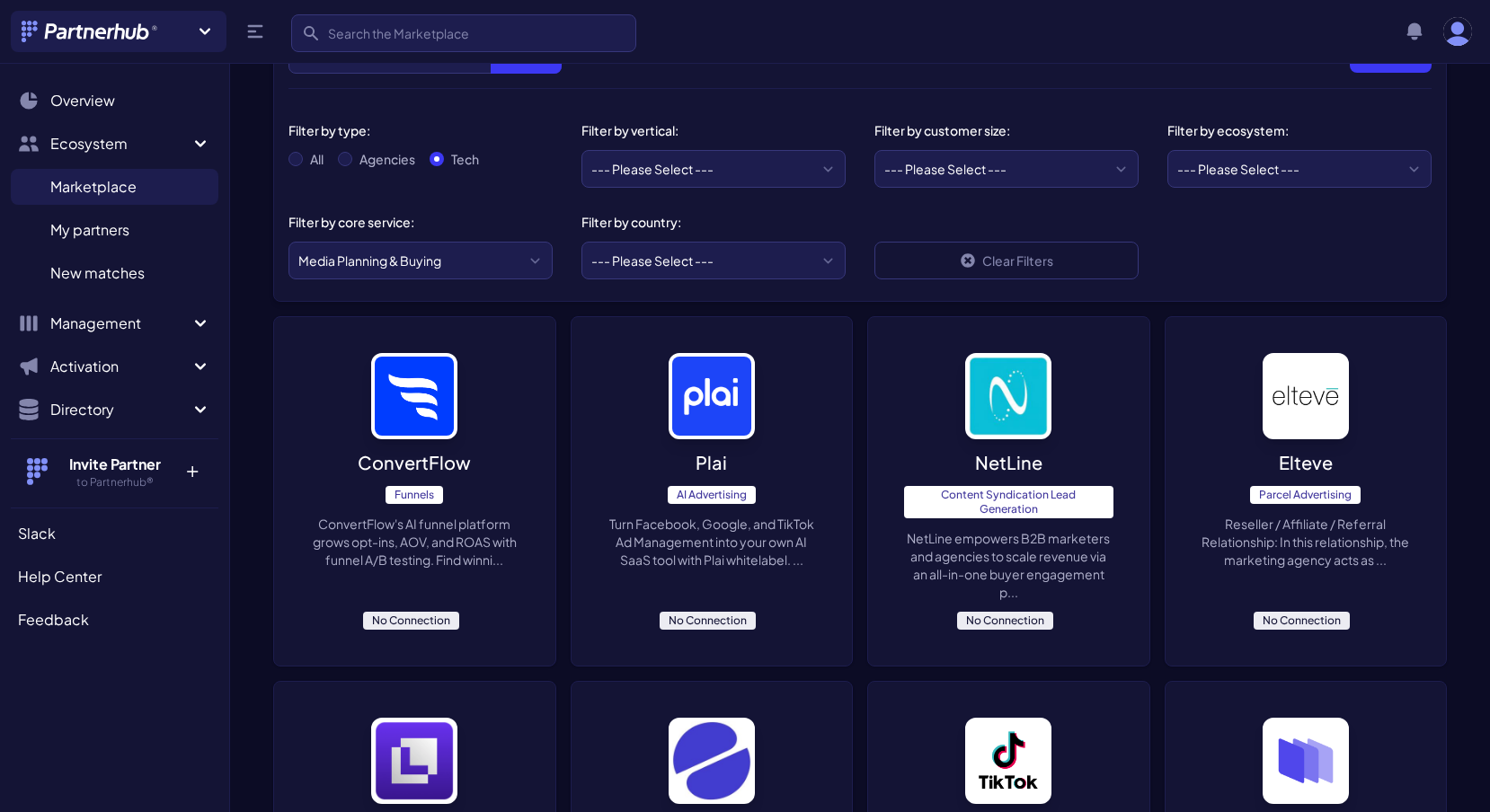
click at [680, 530] on p "Turn Facebook, Google, and TikTok Ad Management into your own AI SaaS tool with…" at bounding box center [712, 541] width 209 height 54
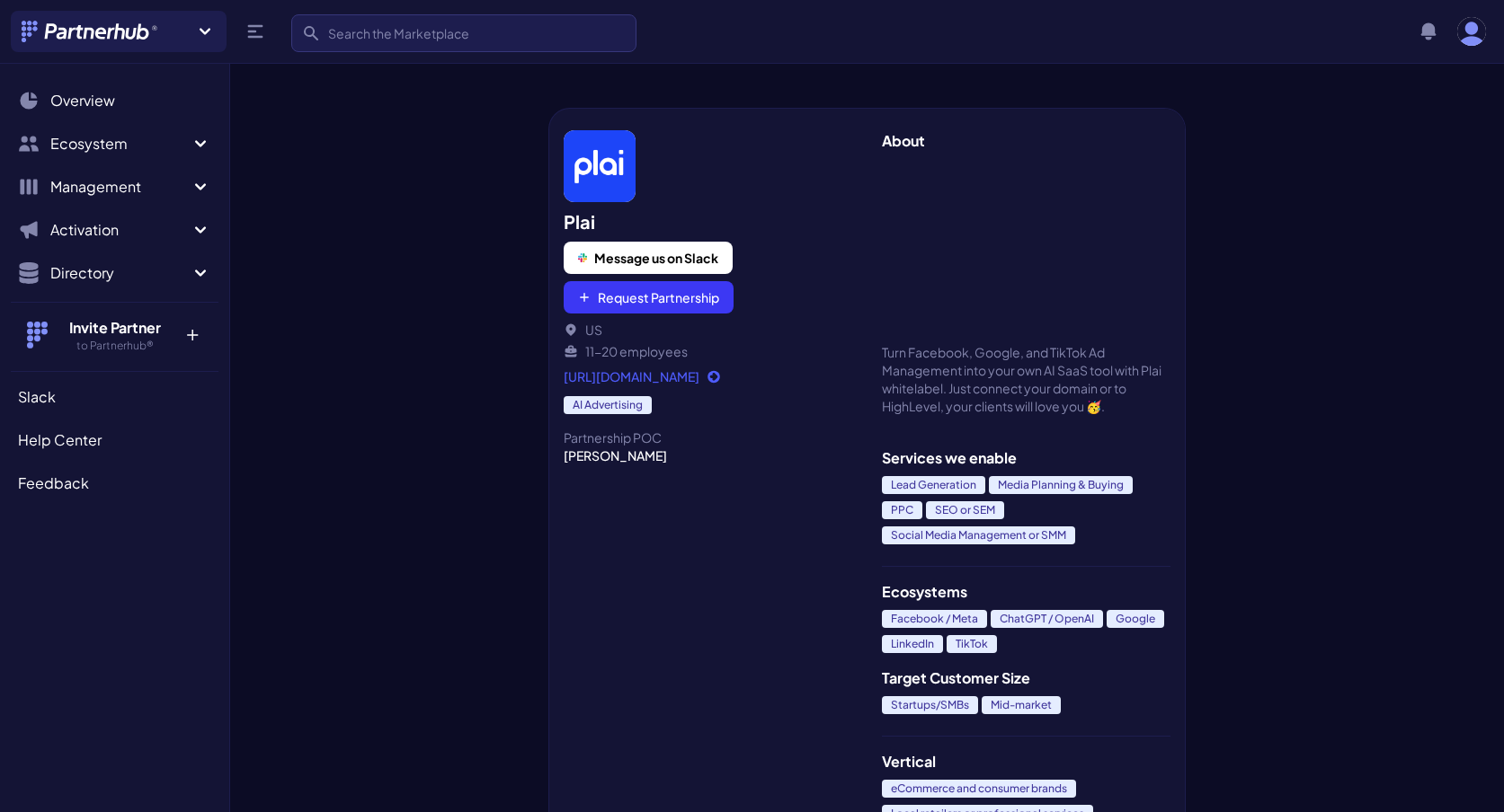
click at [699, 381] on link "https://www.plai.io/whitelabel" at bounding box center [707, 377] width 288 height 18
click at [366, 354] on div at bounding box center [390, 435] width 318 height 755
click at [358, 238] on div at bounding box center [390, 435] width 318 height 755
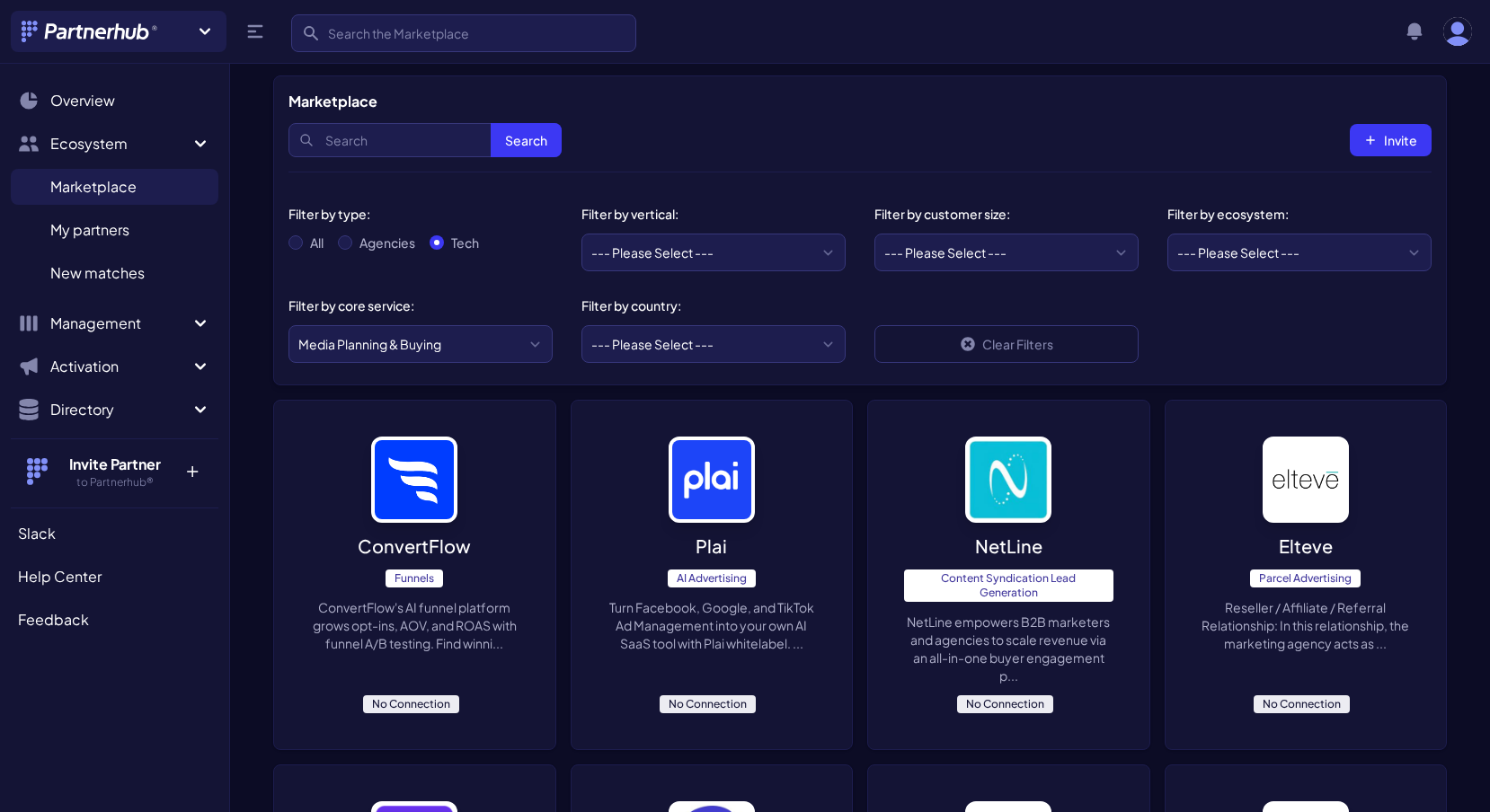
scroll to position [16, 0]
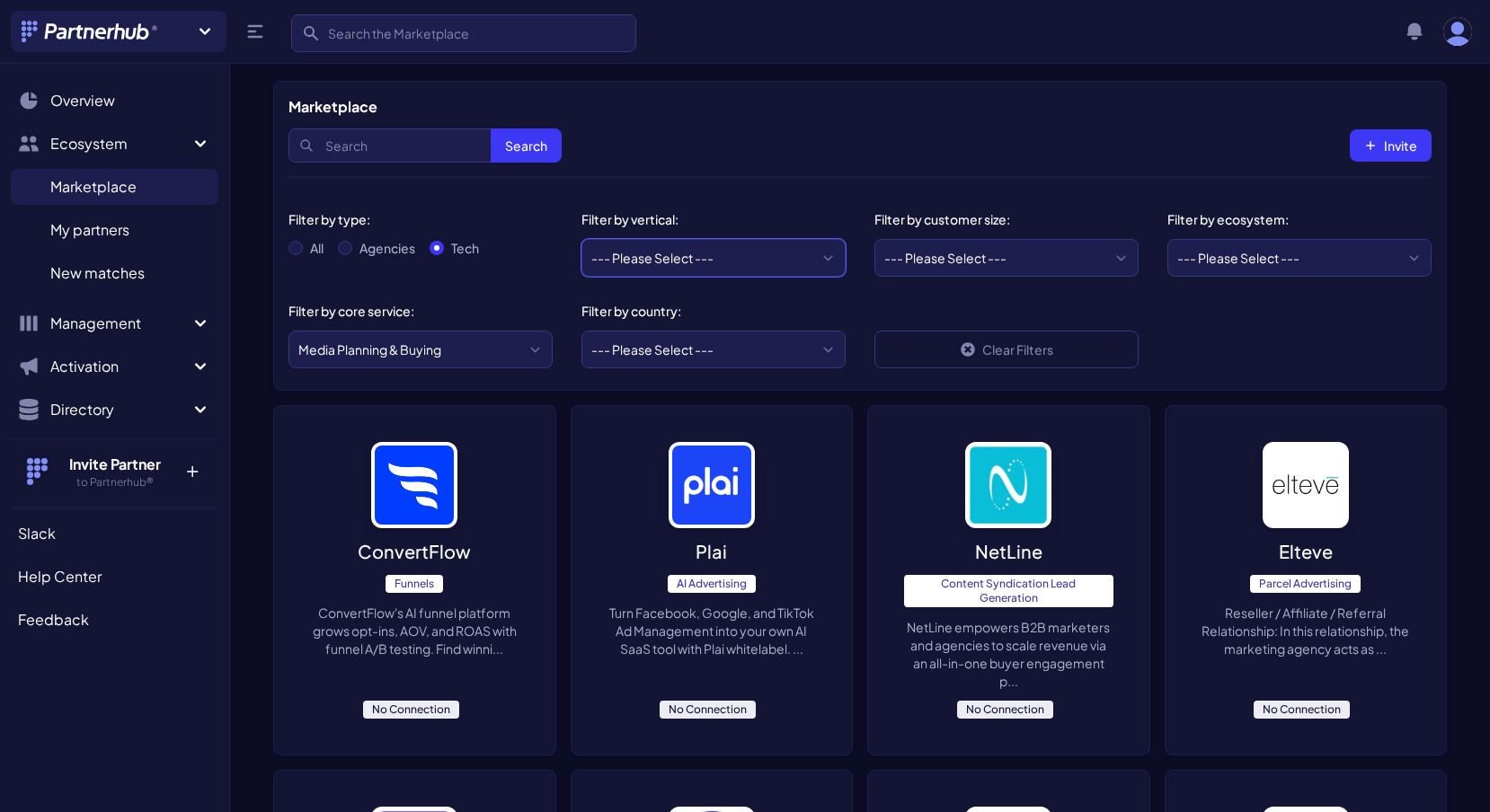
click at [652, 259] on select "--- Please Select --- eCommerce and consumer brands B2B and IT Local retailers …" at bounding box center [713, 257] width 264 height 37
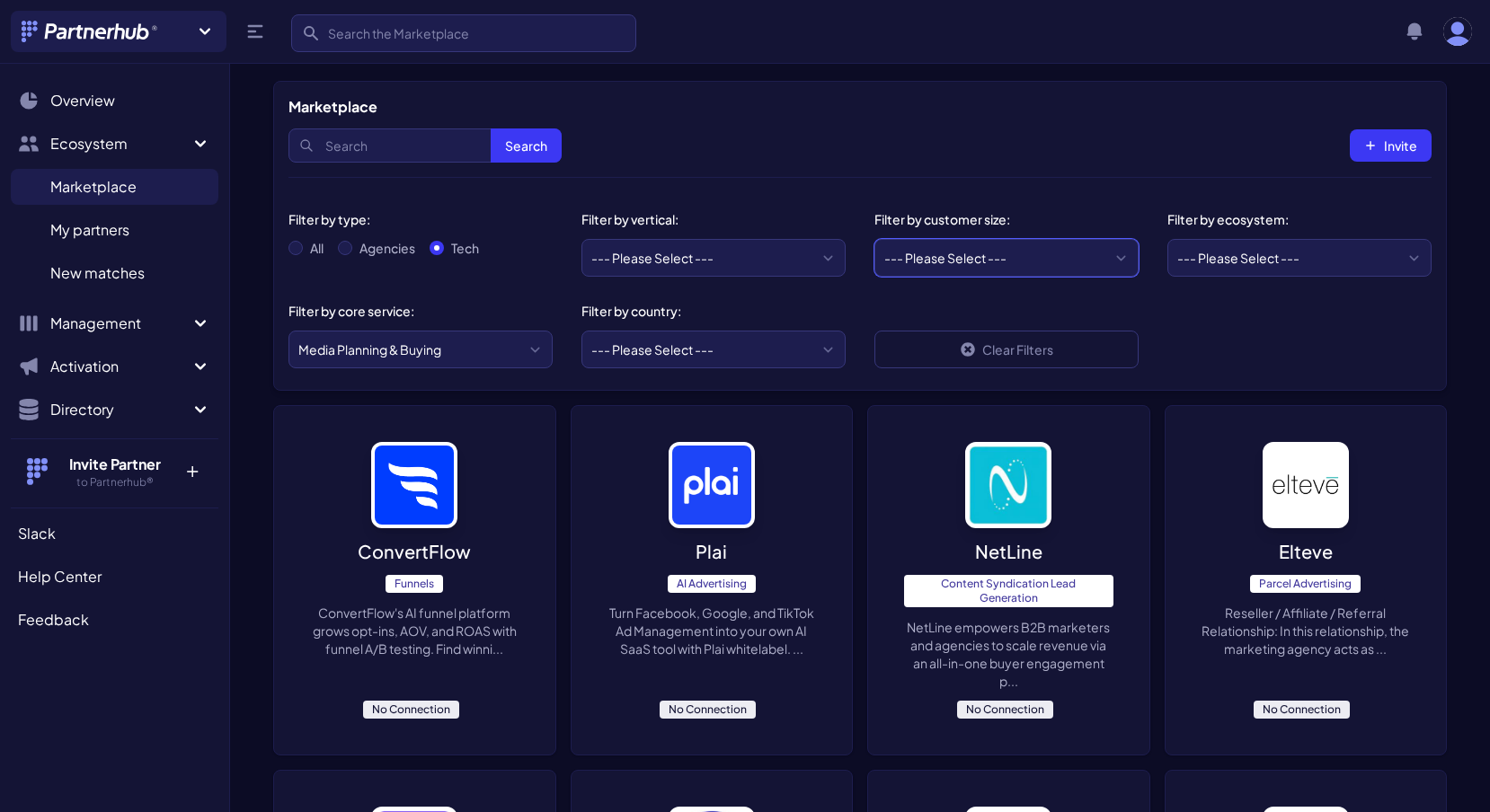
click at [954, 255] on select "--- Please Select --- Startups/SMBs Mid-market Enterprise" at bounding box center [1006, 257] width 264 height 37
click at [1230, 256] on select "--- Please Select --- AWS ActiveCampaign Adobe Airtable Amazon Amplitude Asana …" at bounding box center [1300, 257] width 264 height 37
click at [660, 350] on select "--- Please Select --- United States United Kingdom Canada Australia Afghanistan…" at bounding box center [713, 349] width 264 height 37
click at [655, 351] on select "--- Please Select --- United States United Kingdom Canada Australia Afghanistan…" at bounding box center [713, 349] width 264 height 37
select select "US"
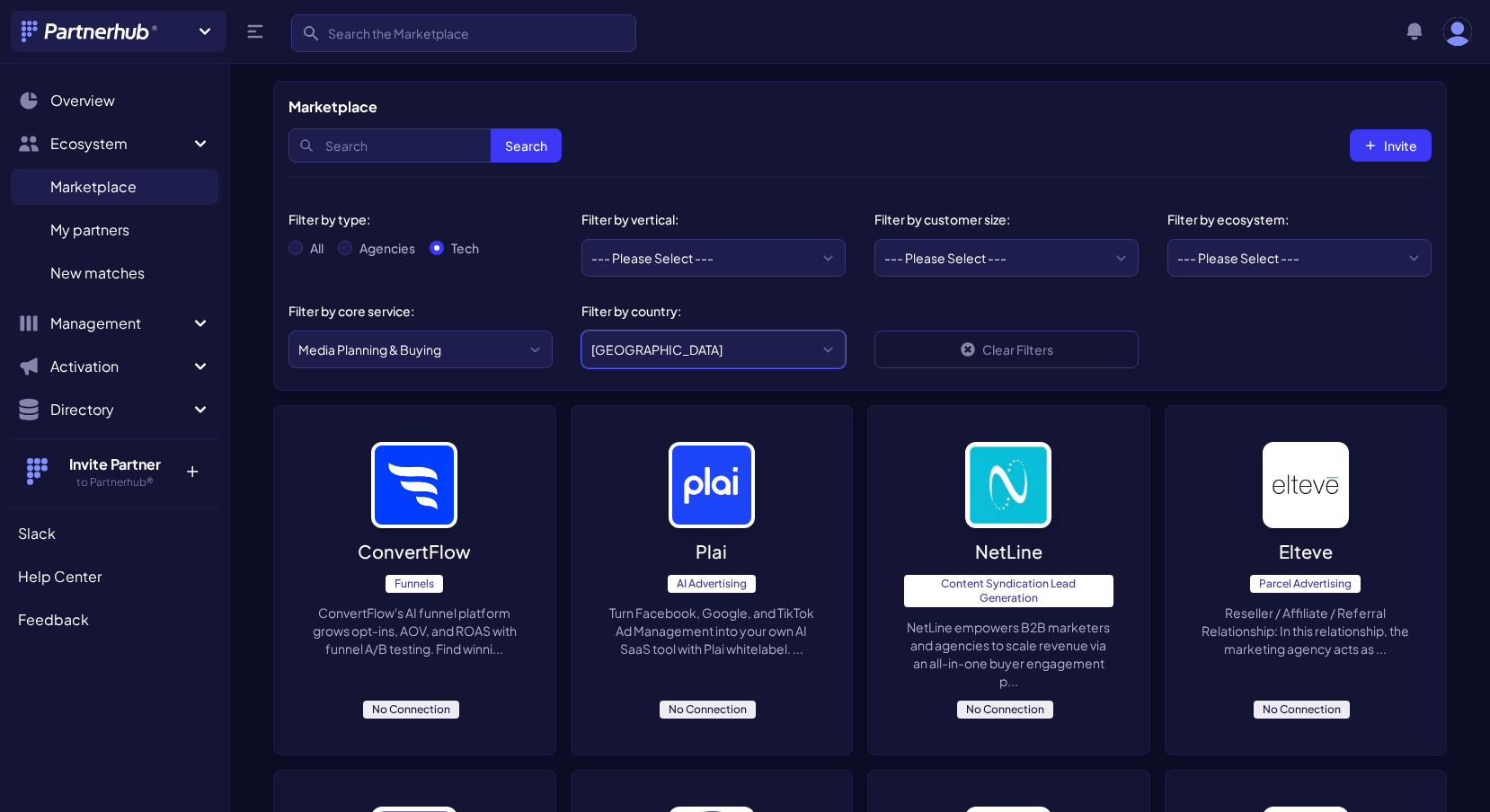
click at [582, 331] on select "--- Please Select --- United States United Kingdom Canada Australia Afghanistan…" at bounding box center [713, 349] width 264 height 37
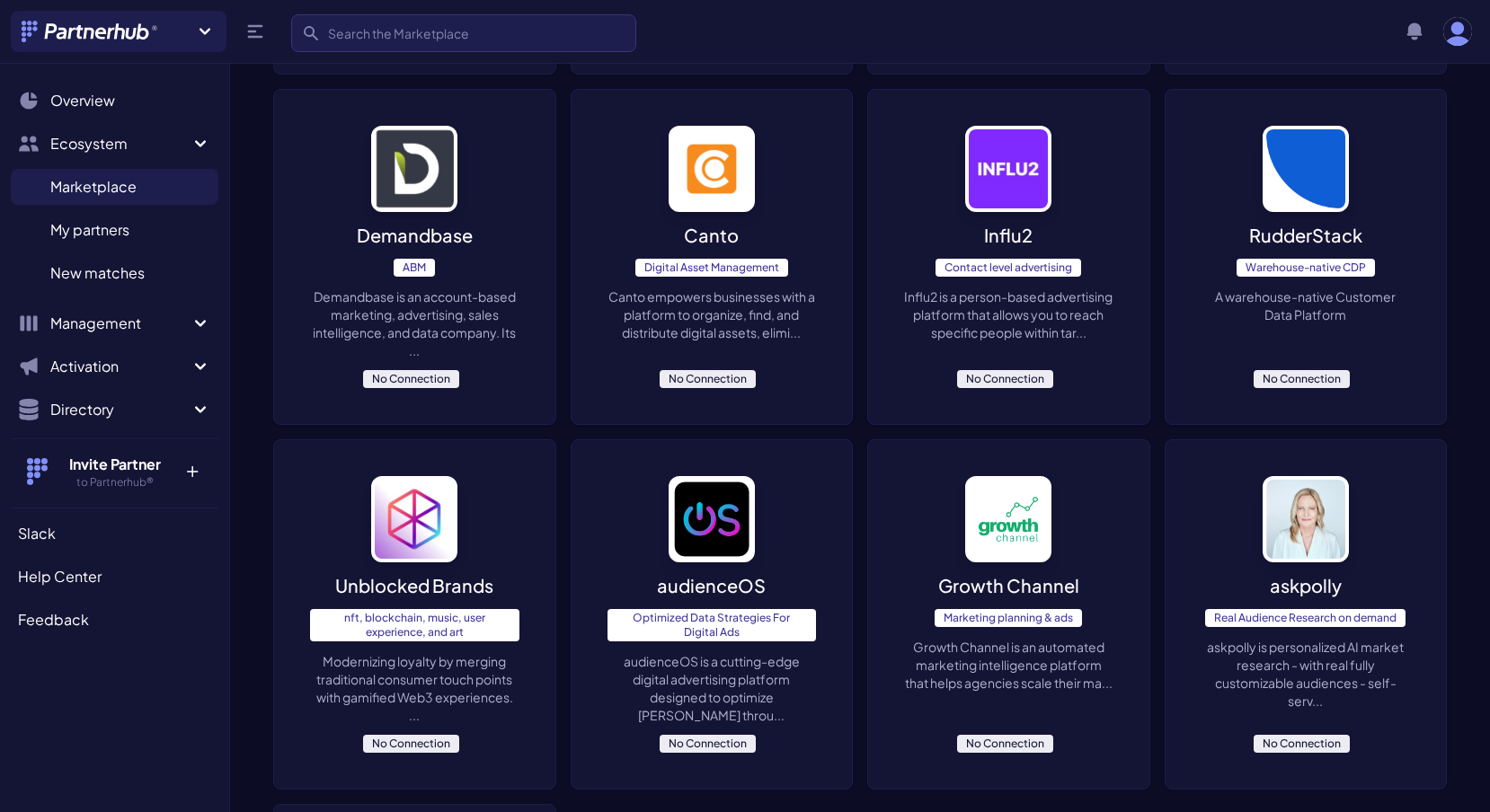
scroll to position [1106, 0]
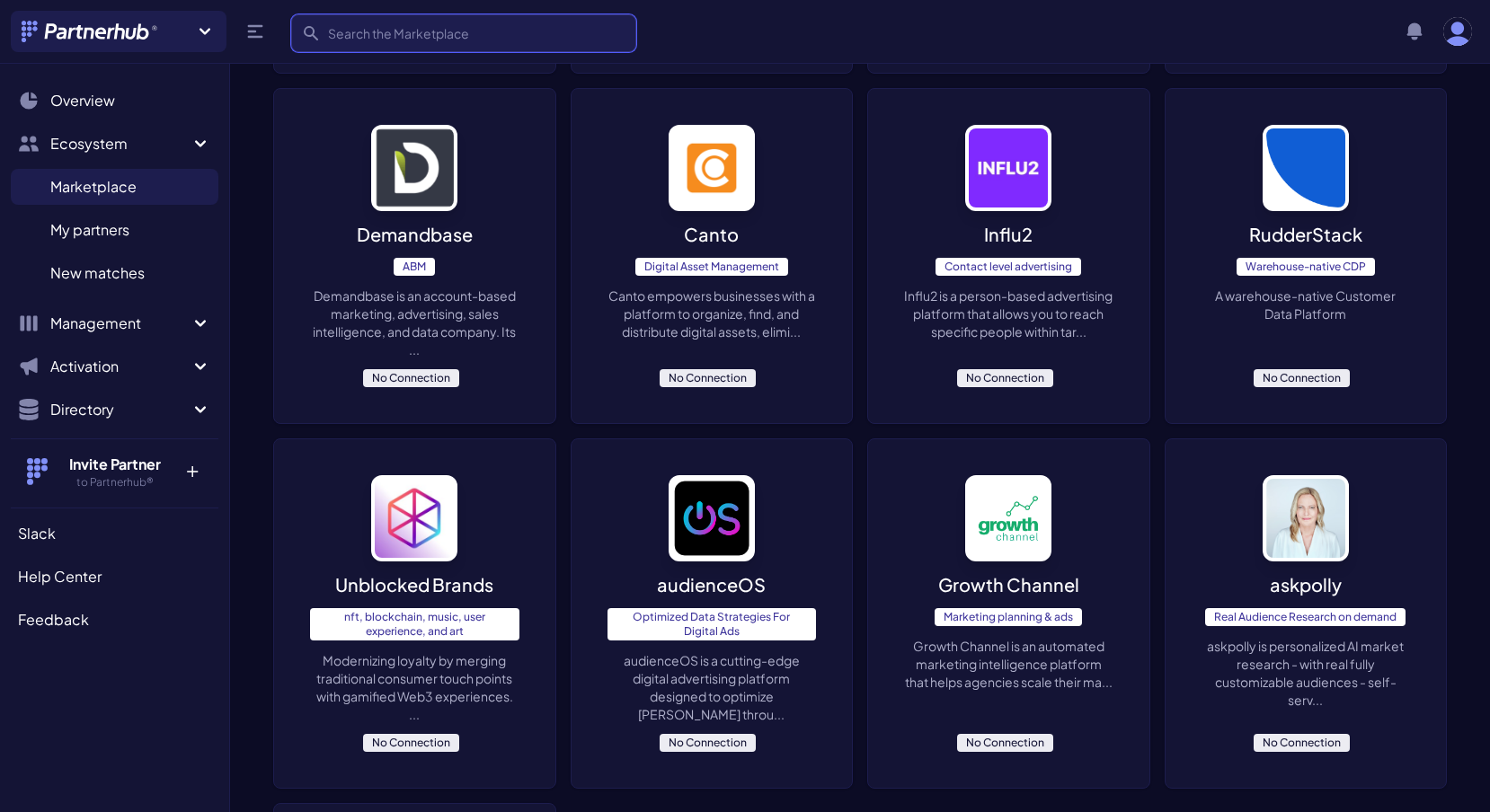
click at [479, 37] on input "Search" at bounding box center [463, 33] width 345 height 37
type input "ai media buyer"
click button "submit" at bounding box center [0, 0] width 0 height 0
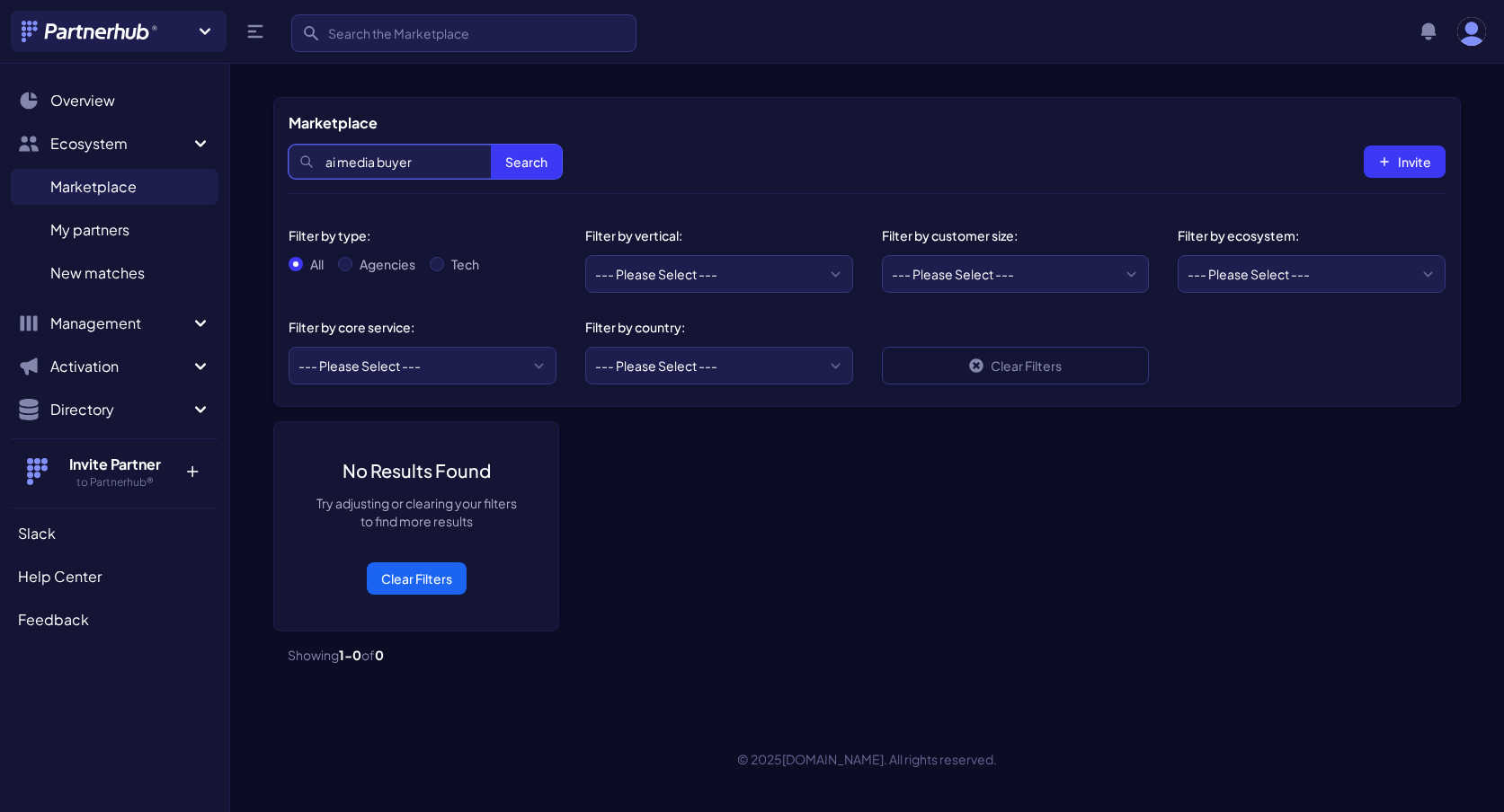
drag, startPoint x: 338, startPoint y: 160, endPoint x: 260, endPoint y: 162, distance: 78.0
click at [260, 162] on div "Marketplace Search ai media buyer Search Invite Filter by type: All Agencies Te…" at bounding box center [867, 388] width 1274 height 582
type input "media buying"
click at [491, 144] on button "Search" at bounding box center [527, 161] width 71 height 34
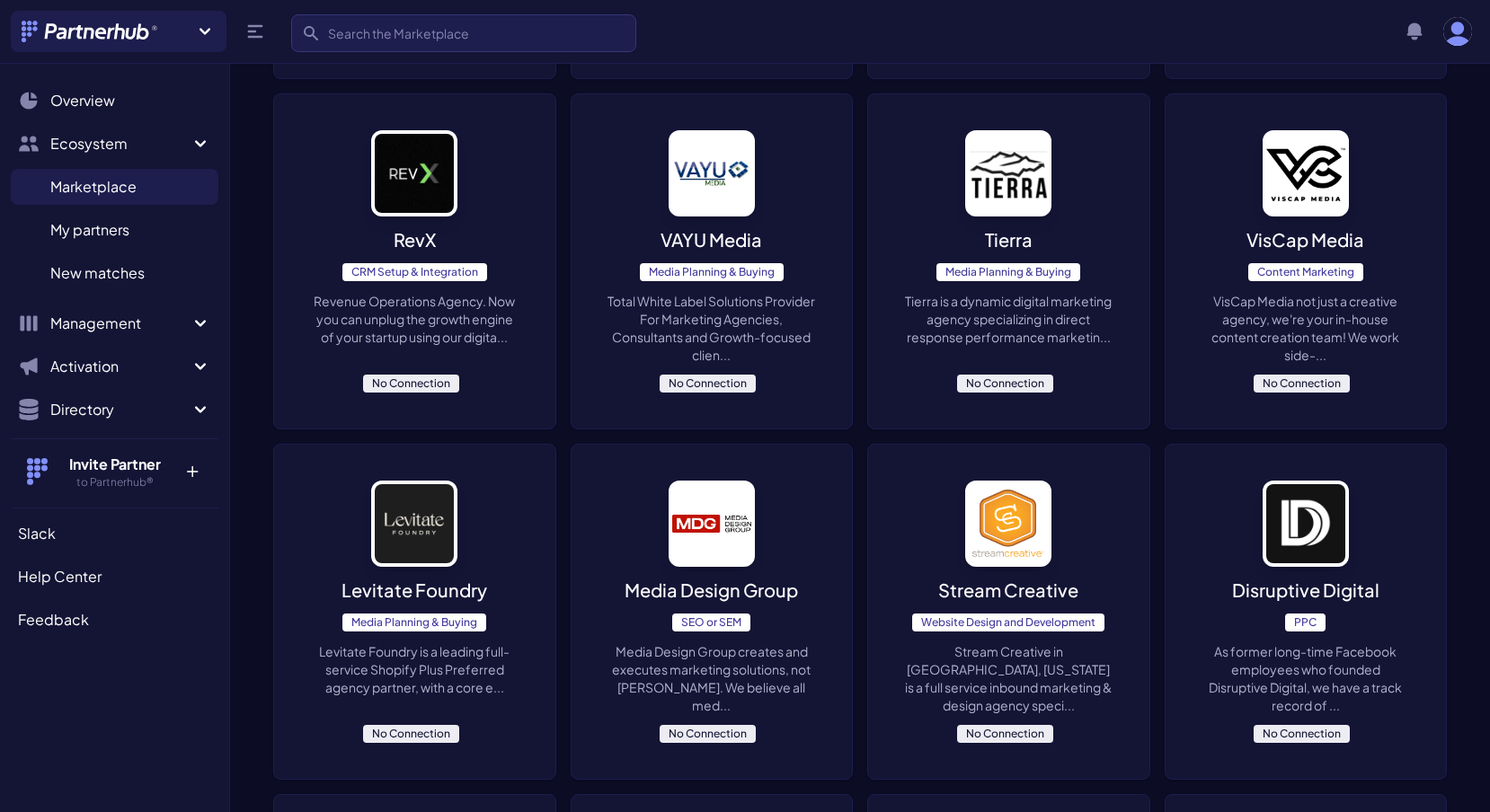
scroll to position [679, 0]
